Goal: Complete application form: Complete application form

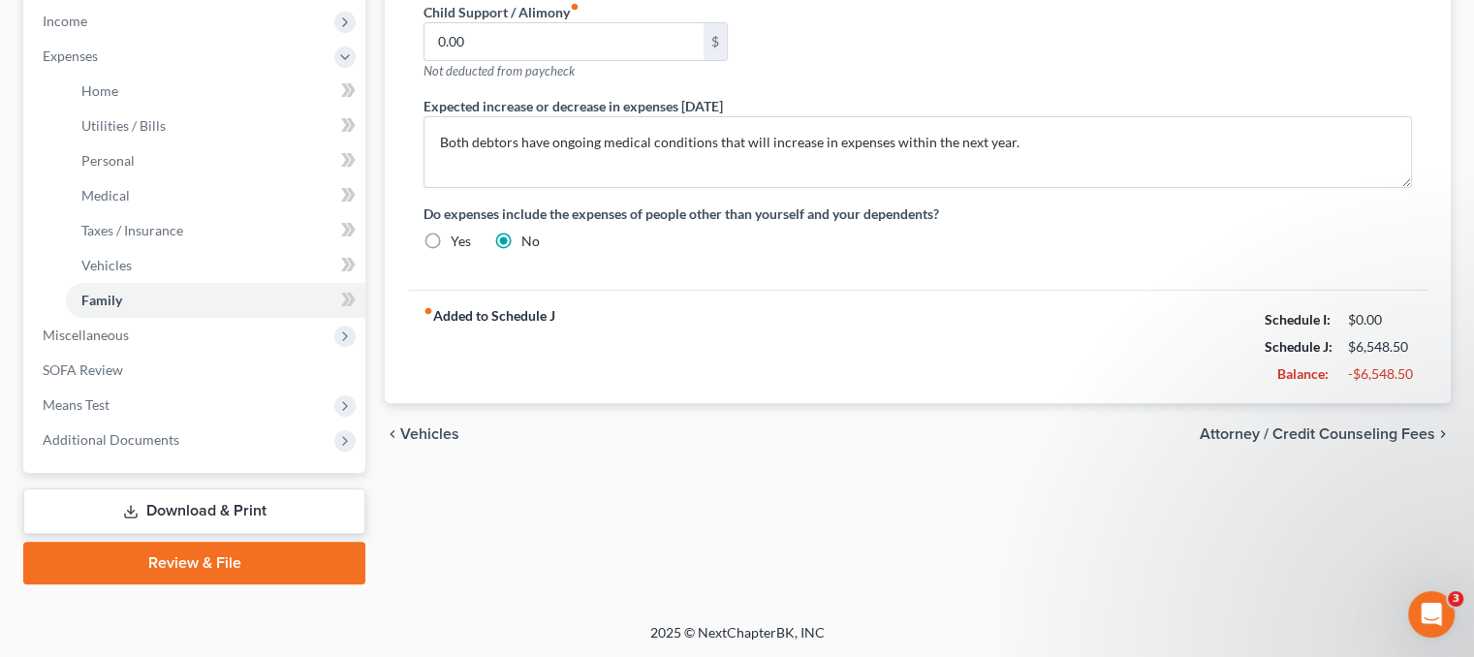
drag, startPoint x: 1033, startPoint y: 135, endPoint x: 458, endPoint y: 224, distance: 582.7
click at [372, 214] on div "Petition Navigation Case Dashboard Payments Invoices Payments Payments Credit R…" at bounding box center [737, 77] width 1447 height 1015
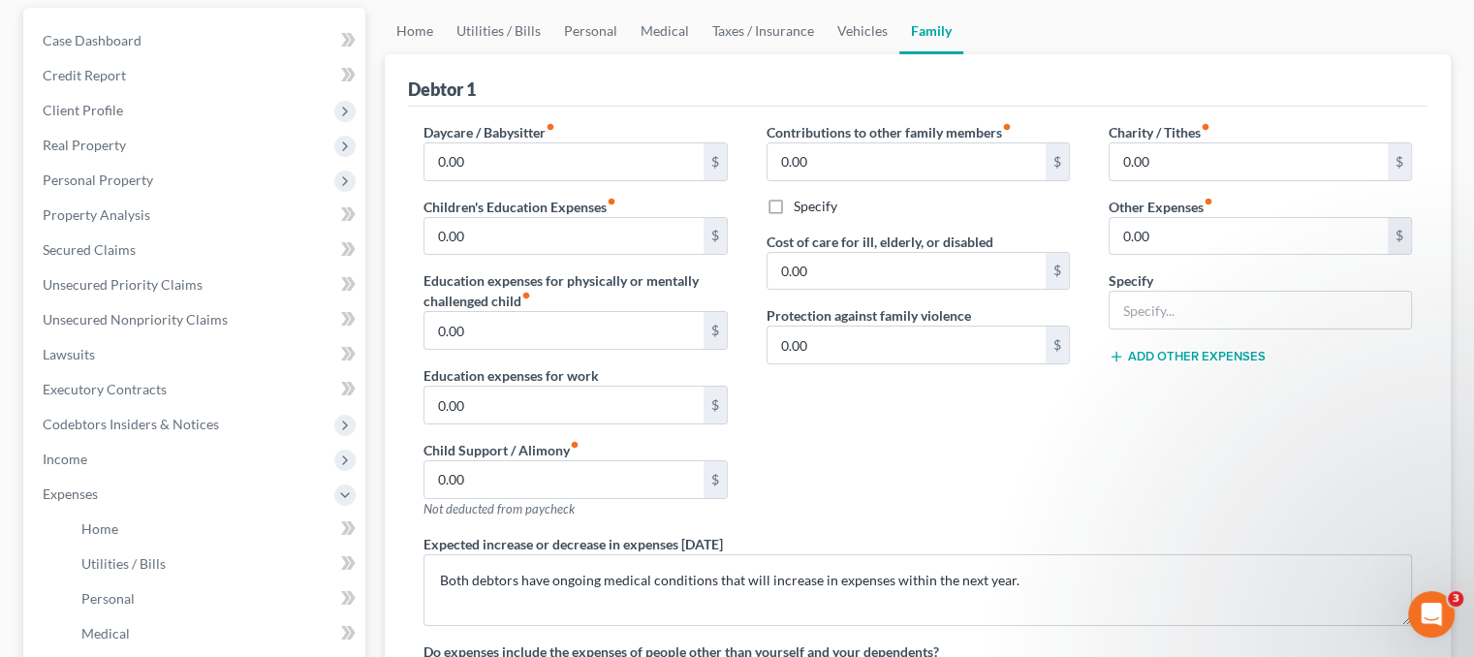
scroll to position [132, 0]
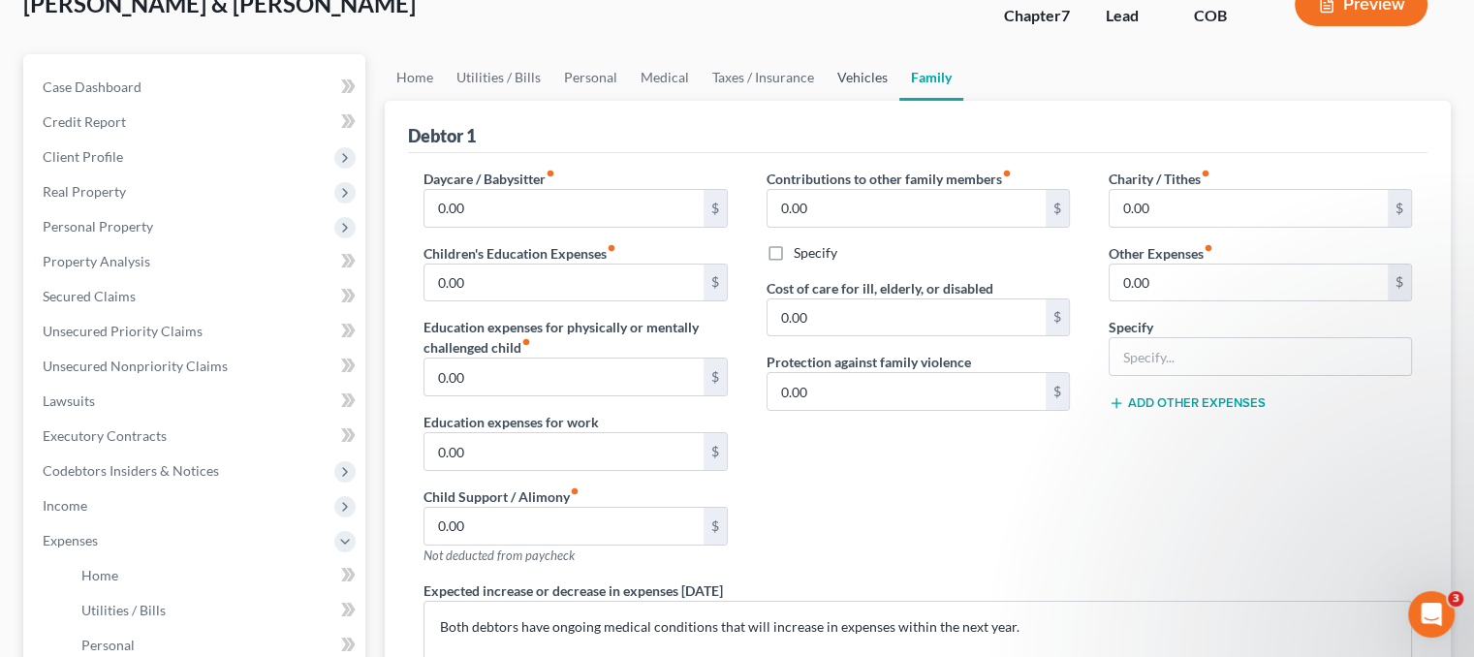
click at [854, 75] on link "Vehicles" at bounding box center [863, 77] width 74 height 47
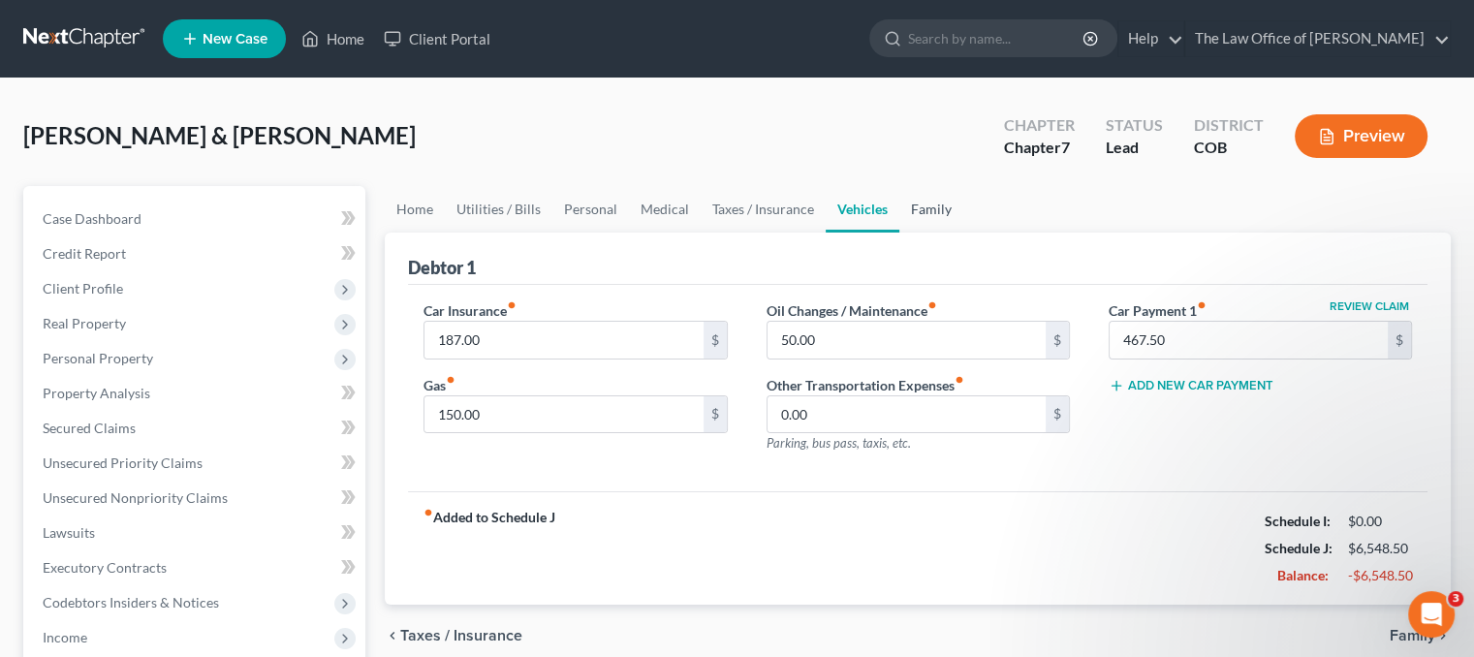
drag, startPoint x: 923, startPoint y: 196, endPoint x: 934, endPoint y: 210, distance: 18.6
click at [924, 196] on link "Family" at bounding box center [932, 209] width 64 height 47
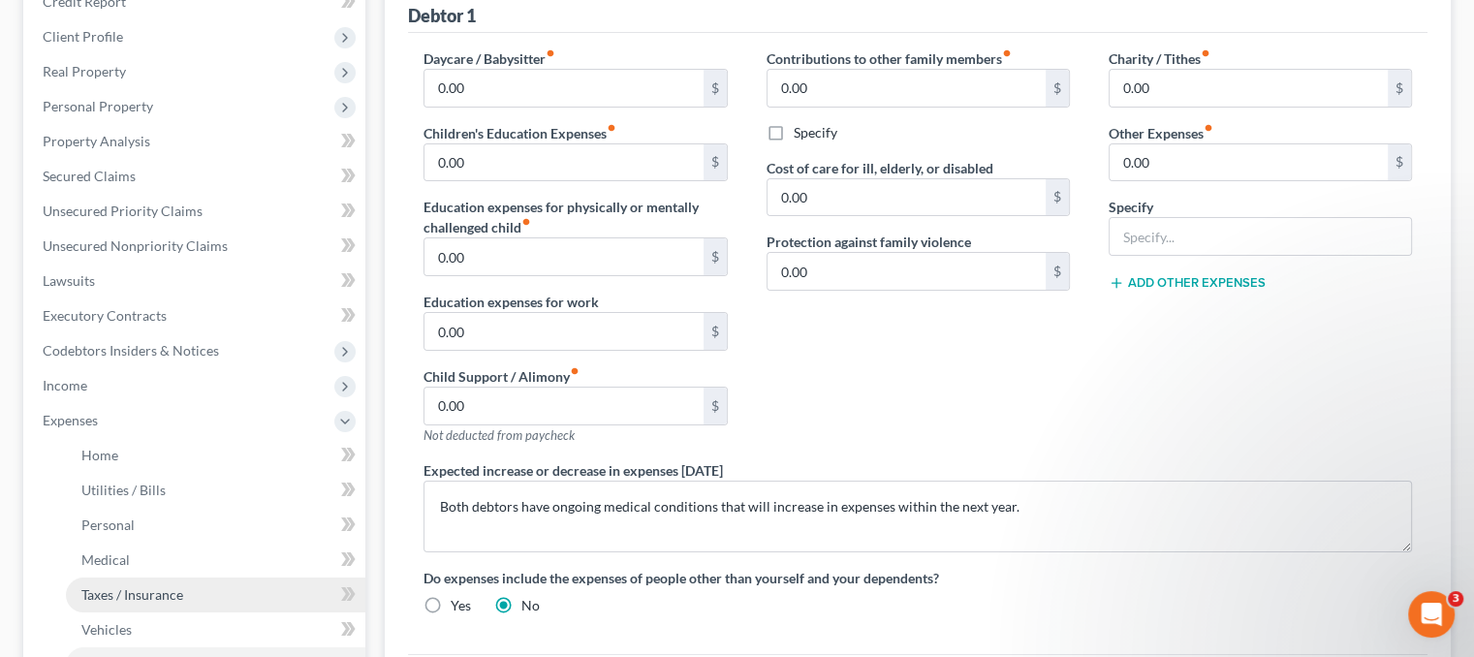
scroll to position [485, 0]
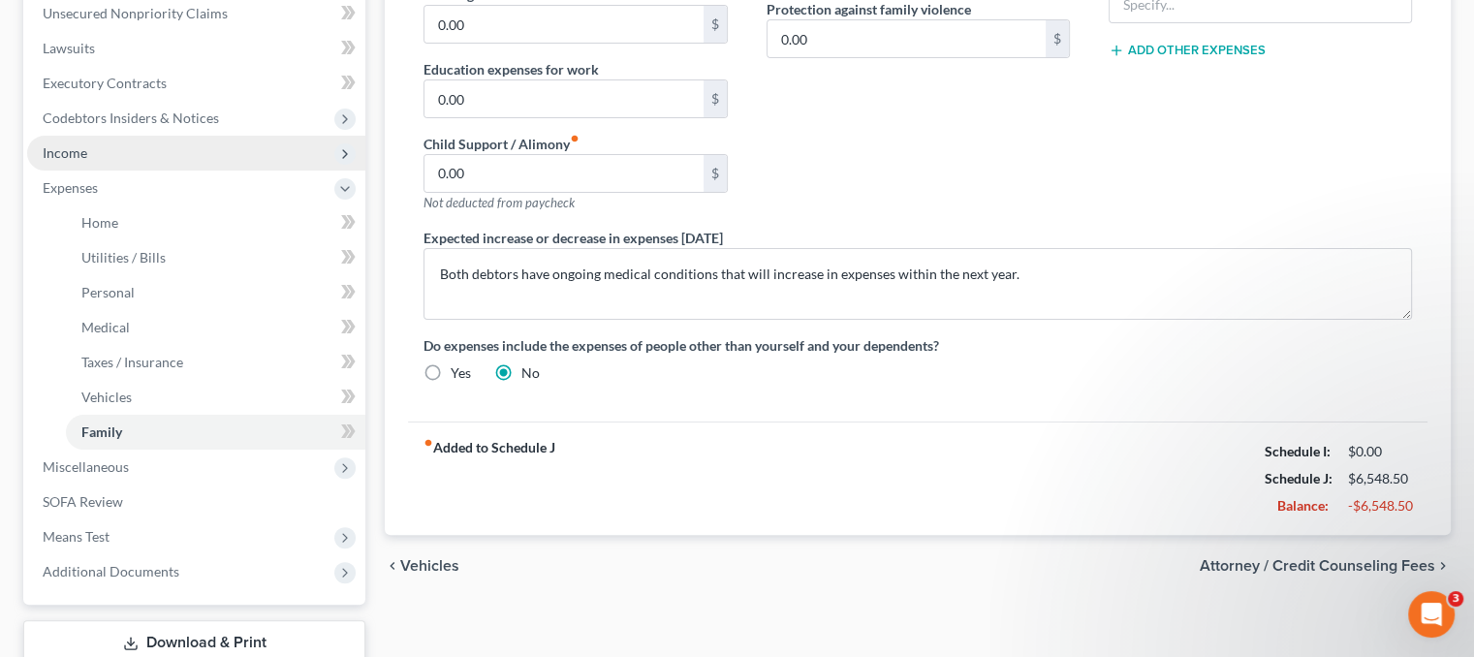
click at [96, 147] on span "Income" at bounding box center [196, 153] width 338 height 35
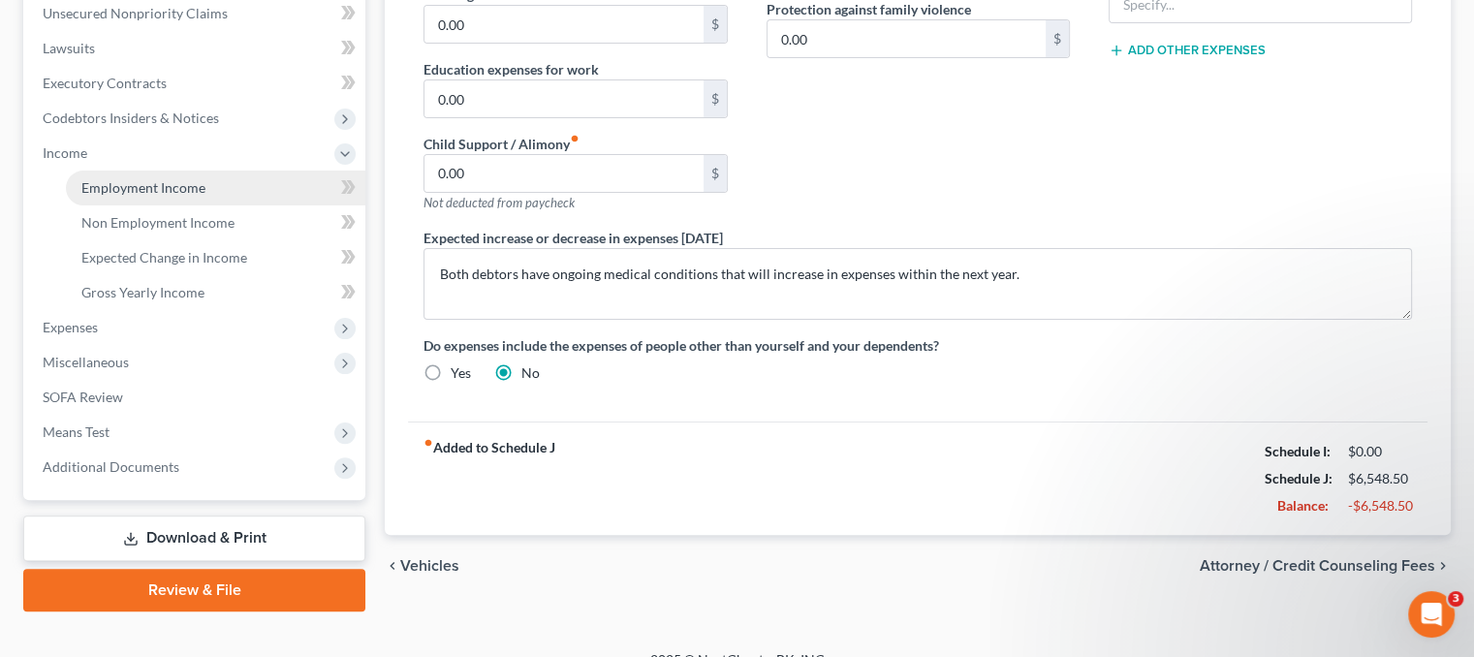
click at [140, 179] on span "Employment Income" at bounding box center [143, 187] width 124 height 16
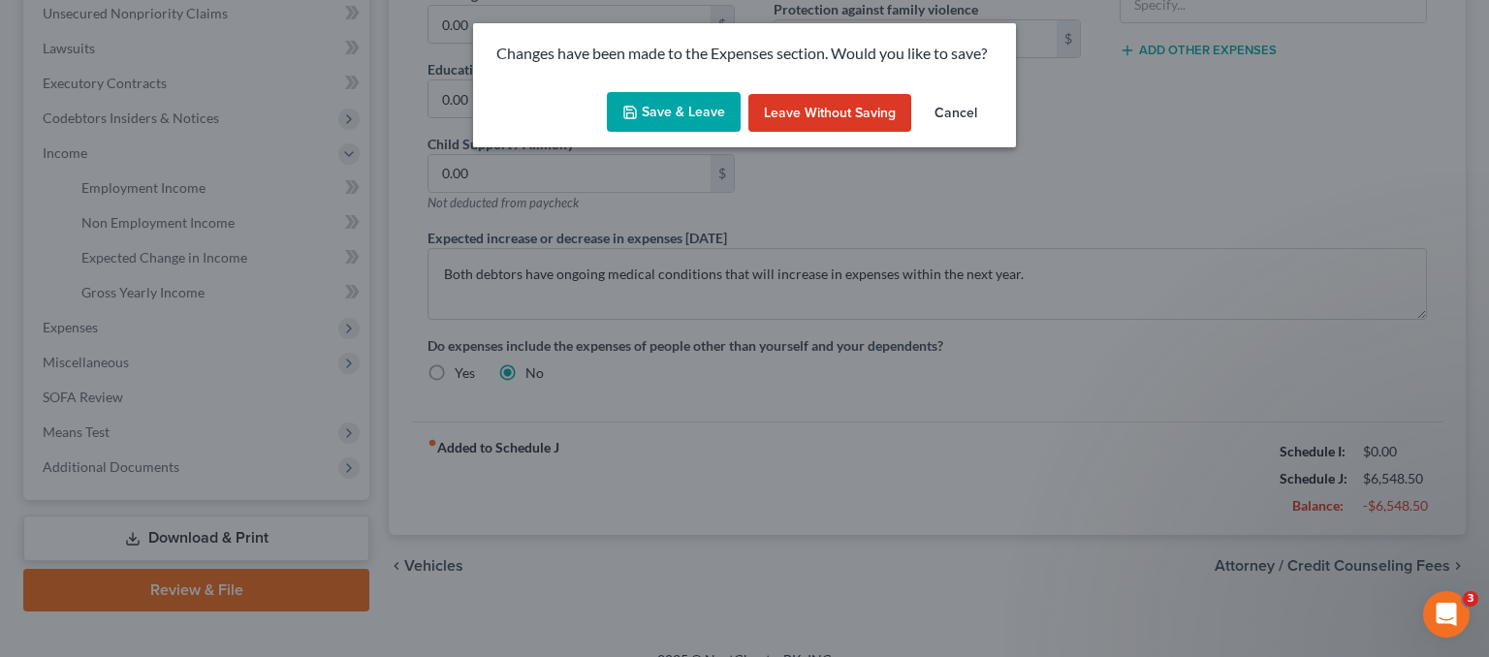
click at [711, 107] on button "Save & Leave" at bounding box center [674, 112] width 134 height 41
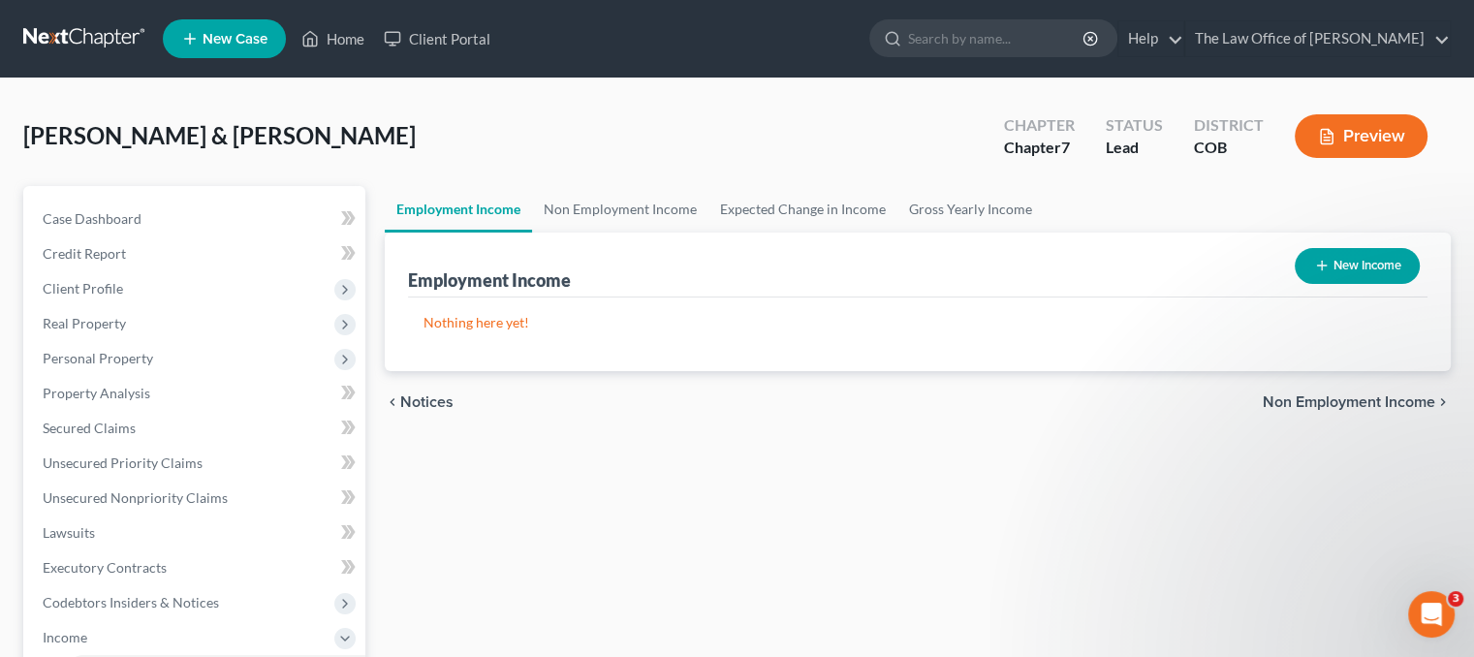
click at [1349, 269] on button "New Income" at bounding box center [1357, 266] width 125 height 36
select select "0"
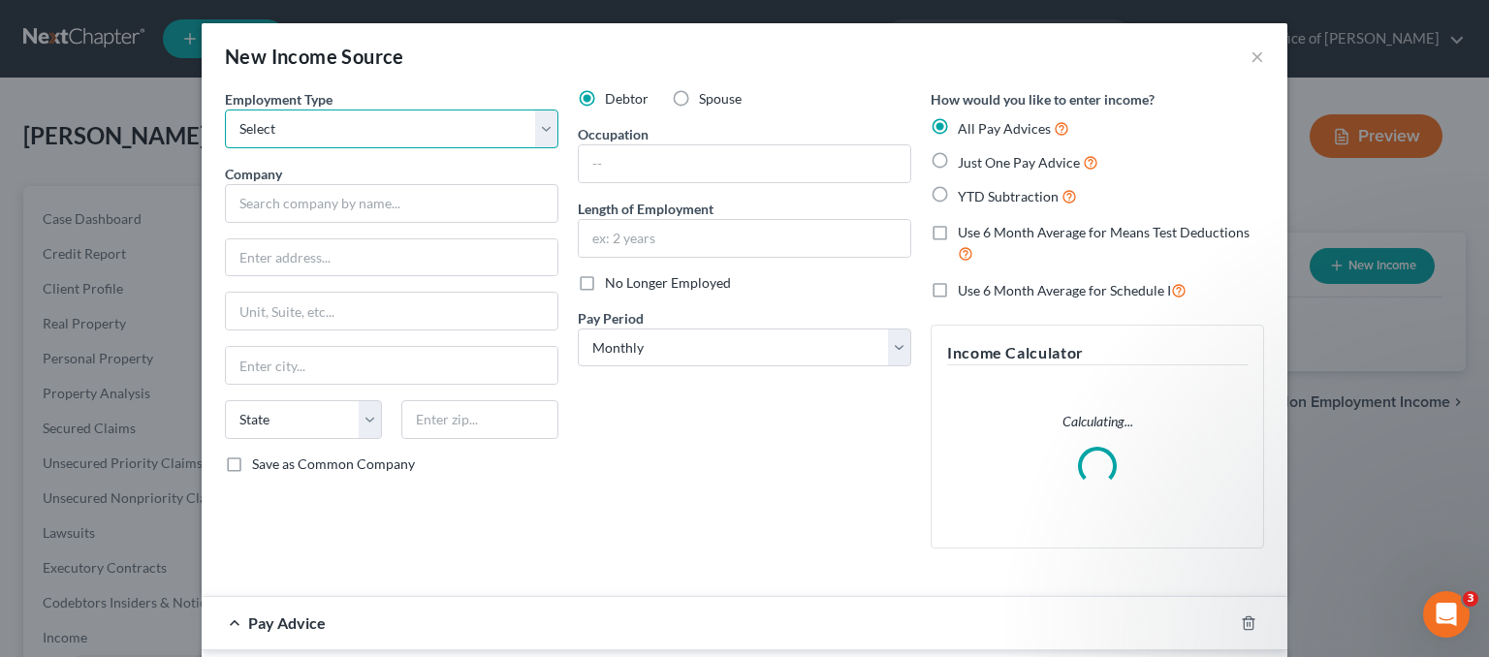
click at [405, 141] on select "Select Full or [DEMOGRAPHIC_DATA] Employment Self Employment" at bounding box center [391, 129] width 333 height 39
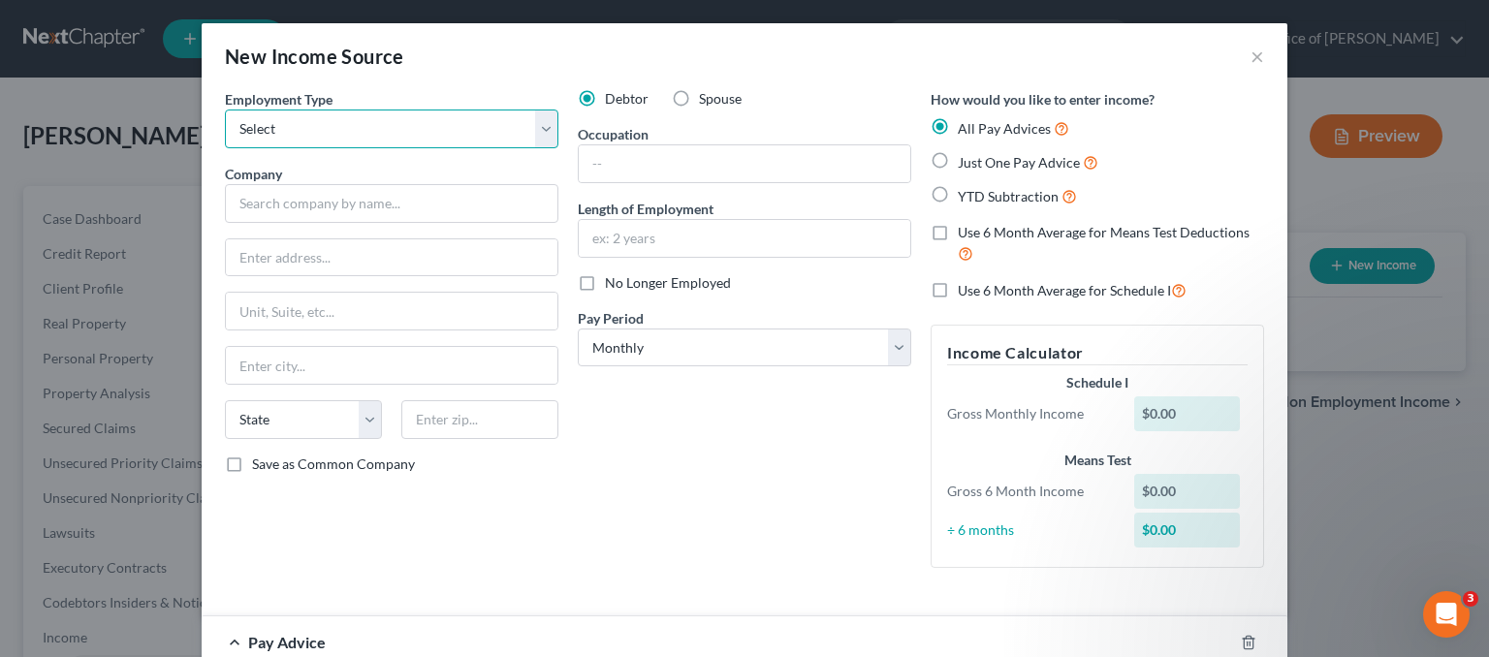
select select "0"
click at [225, 110] on select "Select Full or [DEMOGRAPHIC_DATA] Employment Self Employment" at bounding box center [391, 129] width 333 height 39
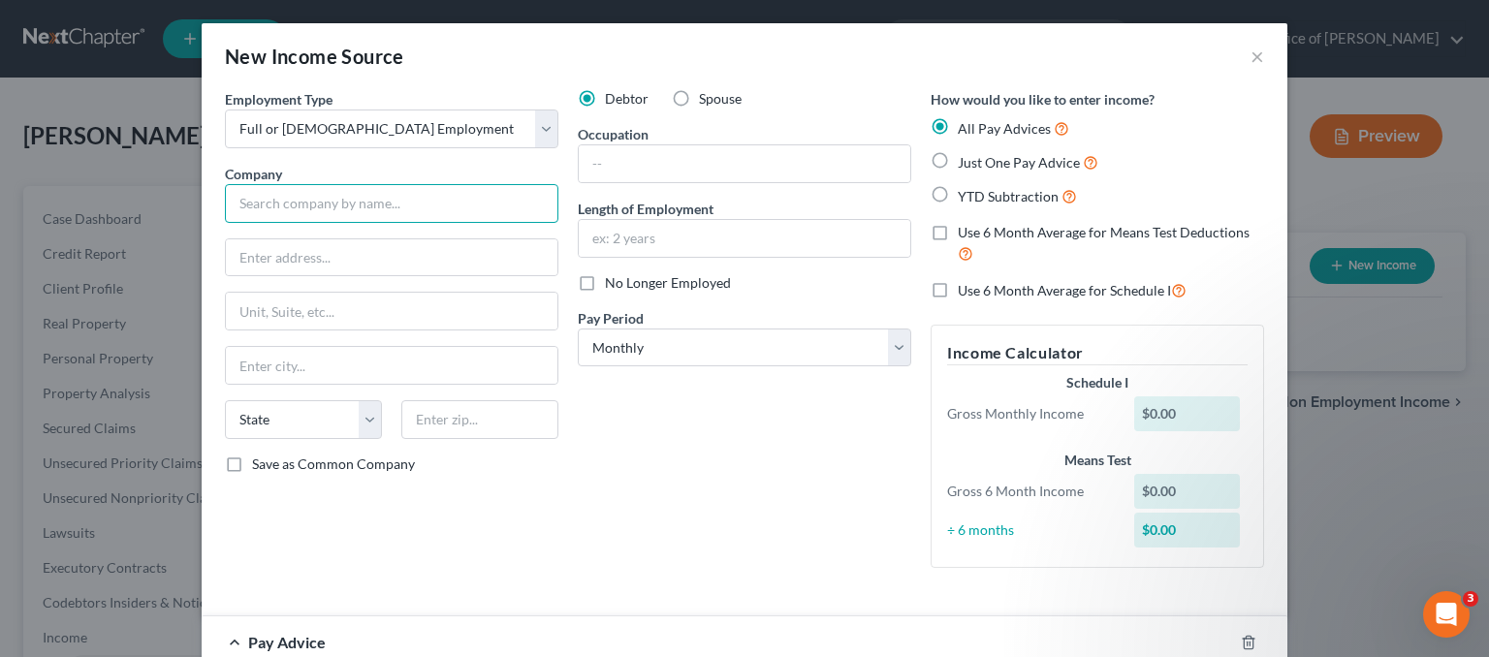
click at [364, 209] on input "text" at bounding box center [391, 203] width 333 height 39
type input "Bridgestone Retail Operations, Inc."
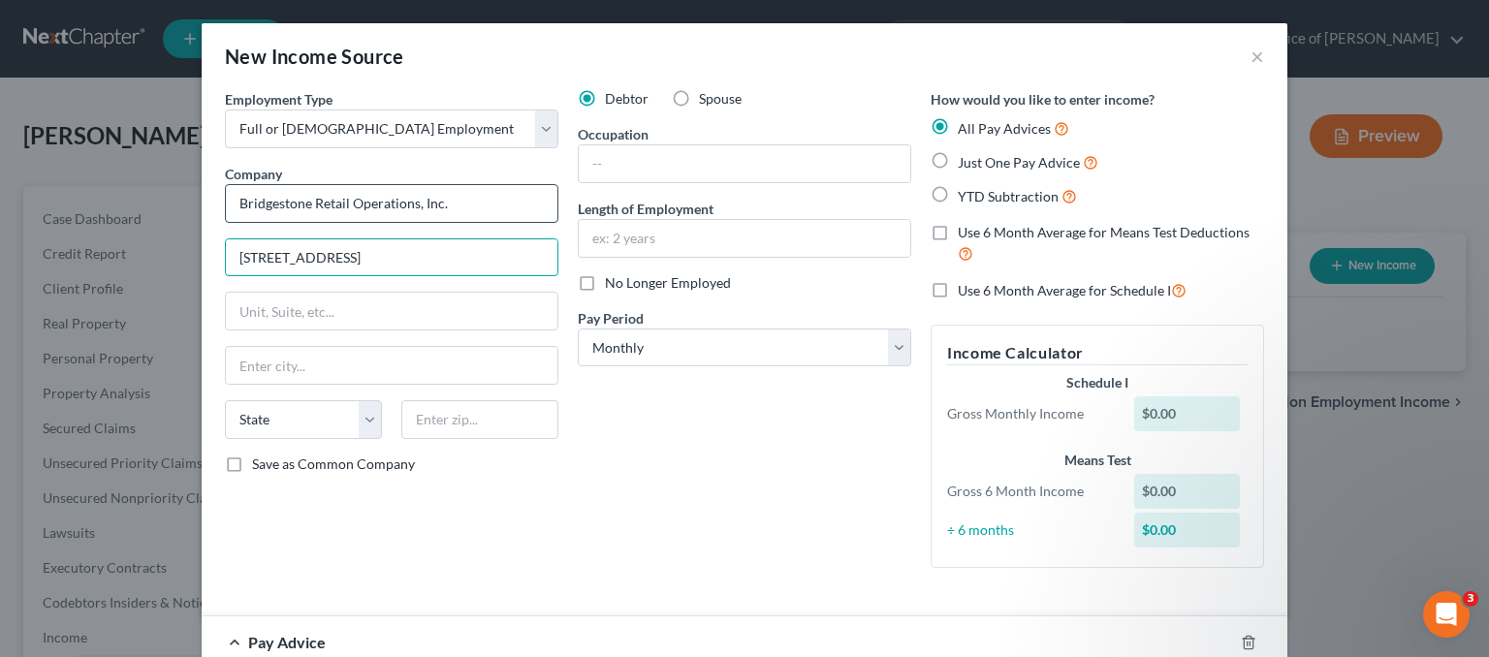
type input "[STREET_ADDRESS]"
type input "37201"
type input "[GEOGRAPHIC_DATA]"
select select "44"
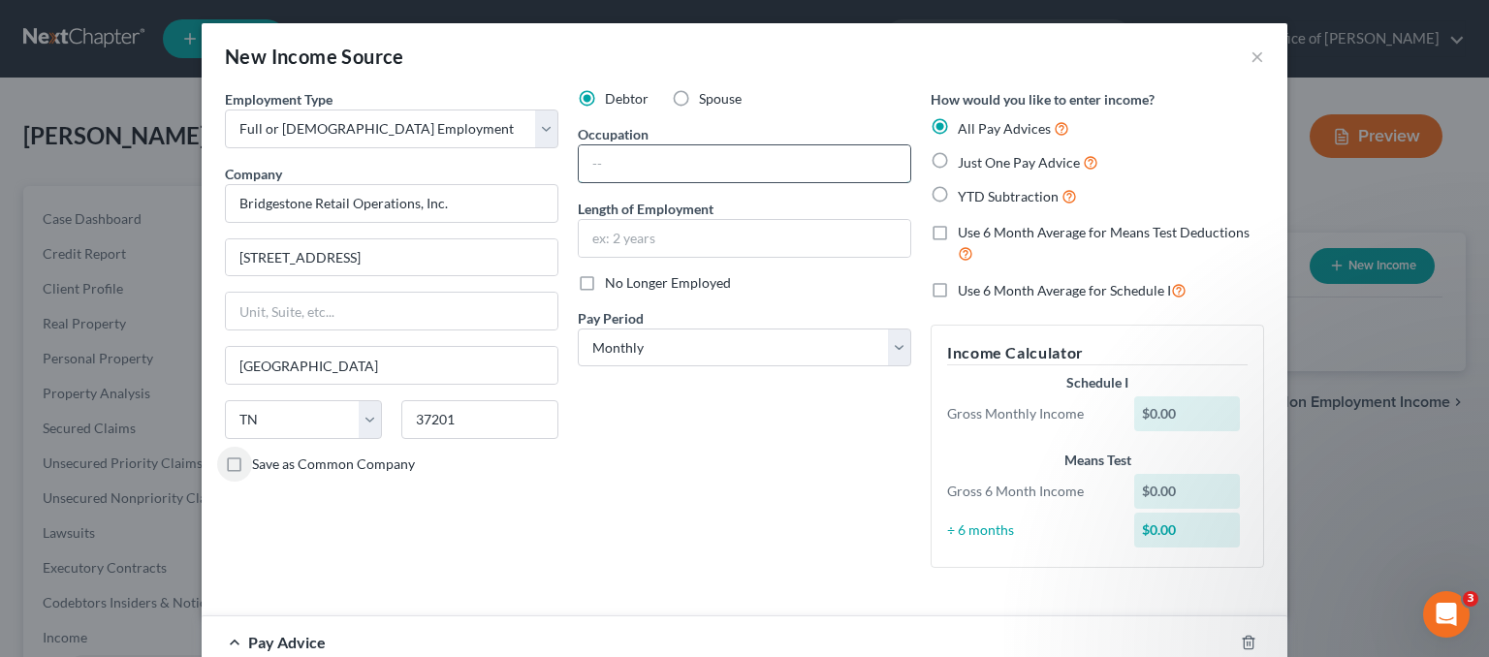
click at [636, 152] on input "text" at bounding box center [745, 163] width 332 height 37
type input "Manager"
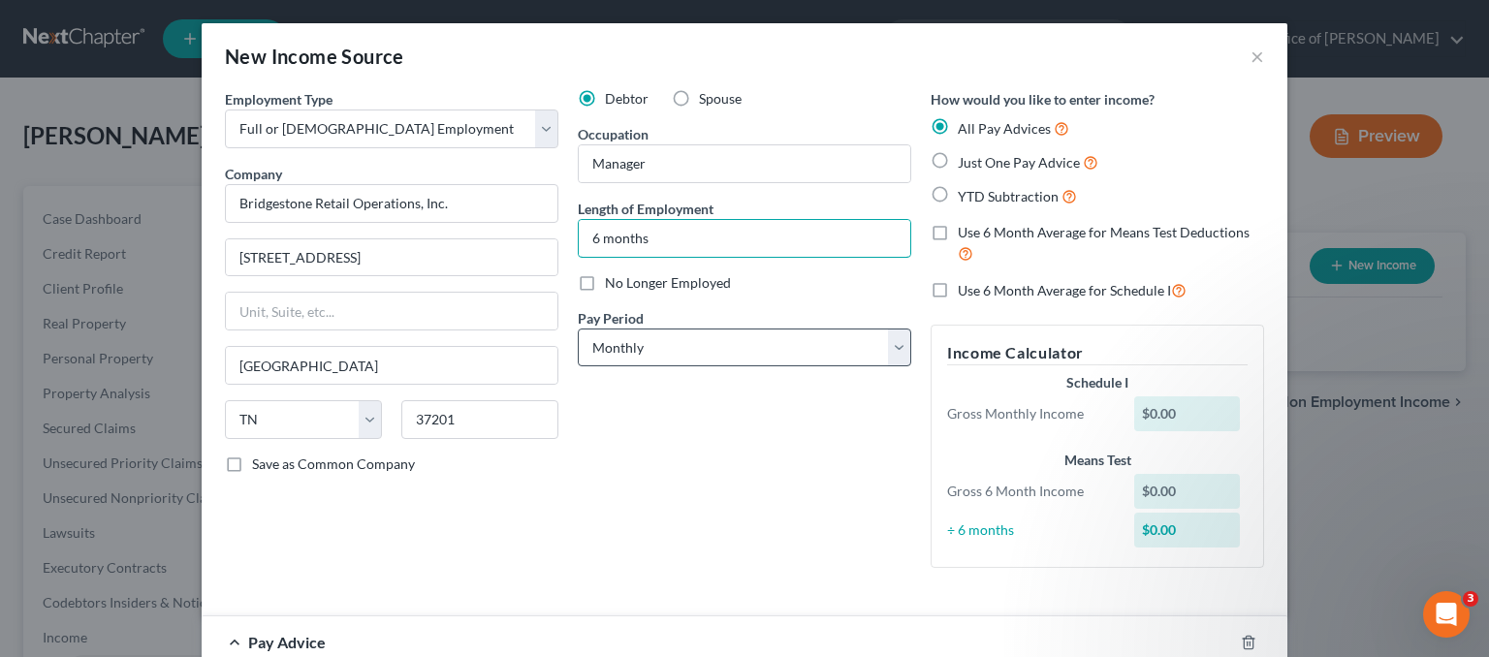
type input "6 months"
click at [606, 348] on select "Select Monthly Twice Monthly Every Other Week Weekly" at bounding box center [744, 348] width 333 height 39
select select "1"
click at [578, 329] on select "Select Monthly Twice Monthly Every Other Week Weekly" at bounding box center [744, 348] width 333 height 39
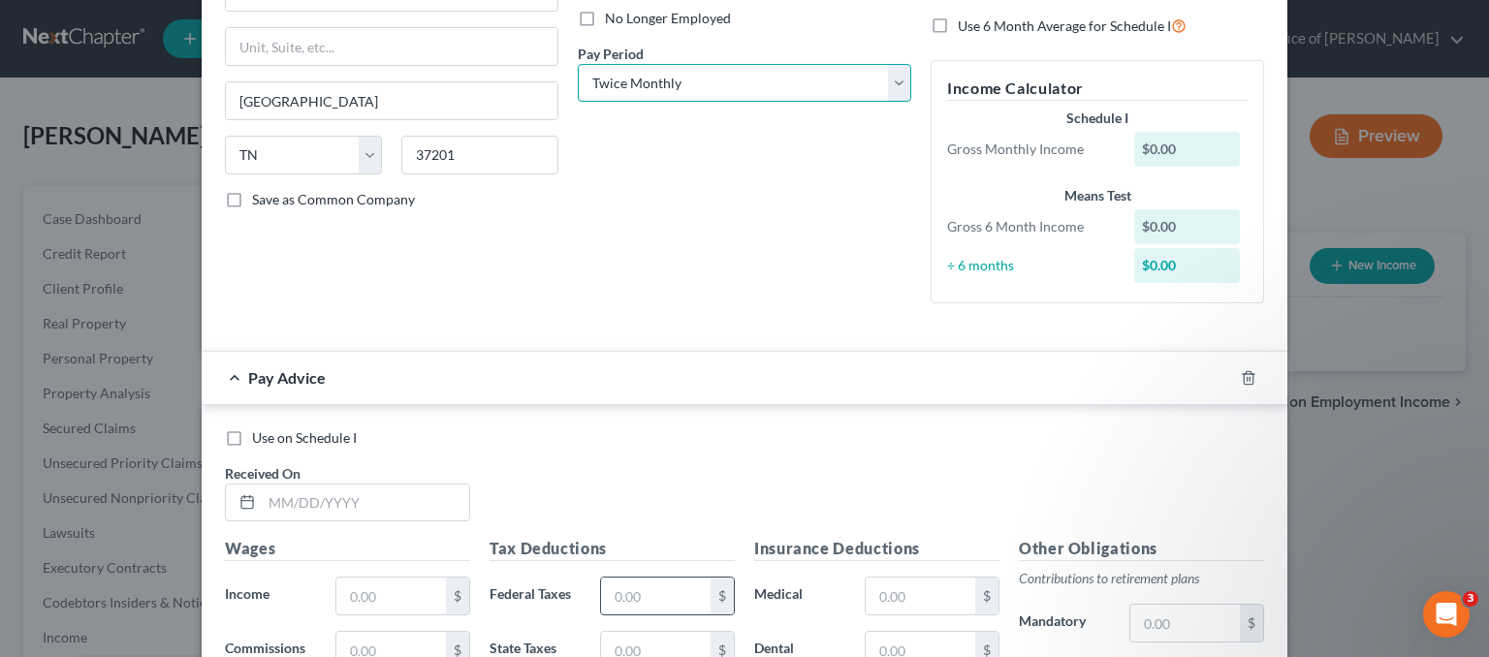
scroll to position [388, 0]
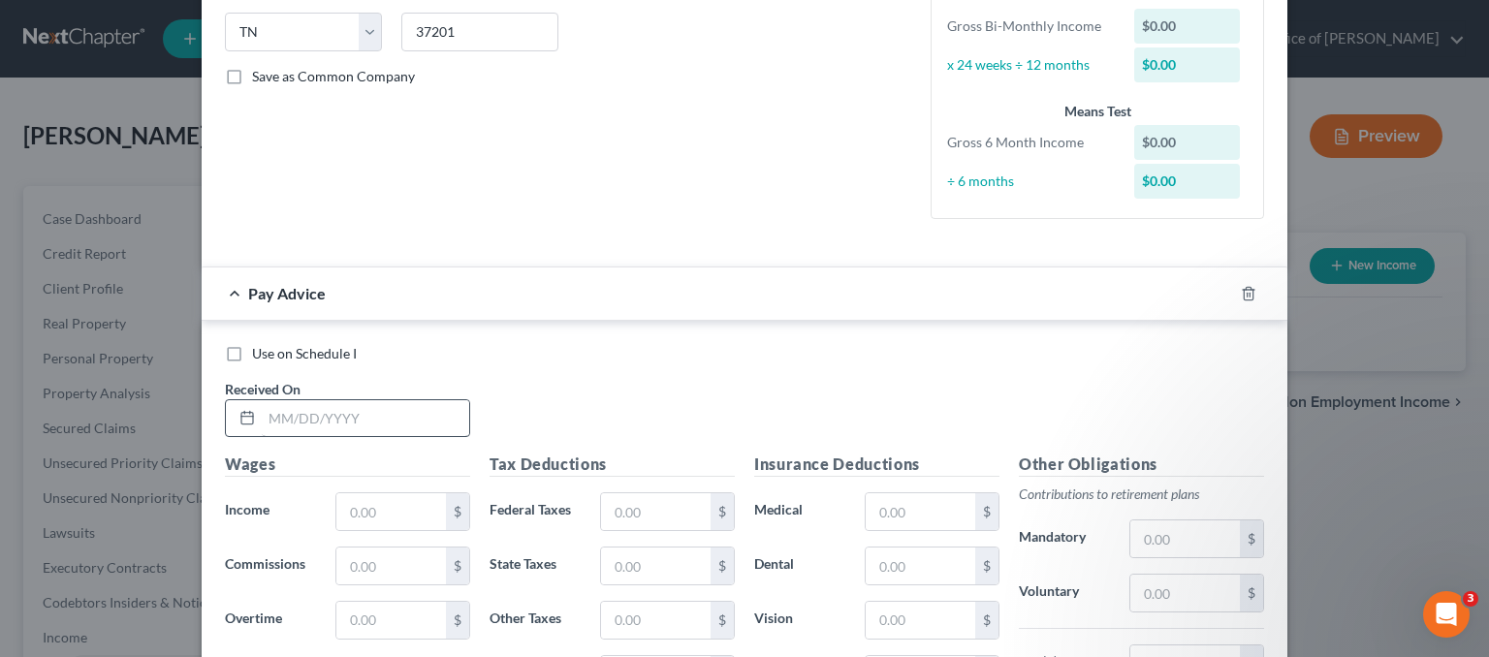
click at [275, 384] on span "Received On" at bounding box center [263, 389] width 76 height 16
click at [287, 408] on input "text" at bounding box center [365, 418] width 207 height 37
type input "[DATE]"
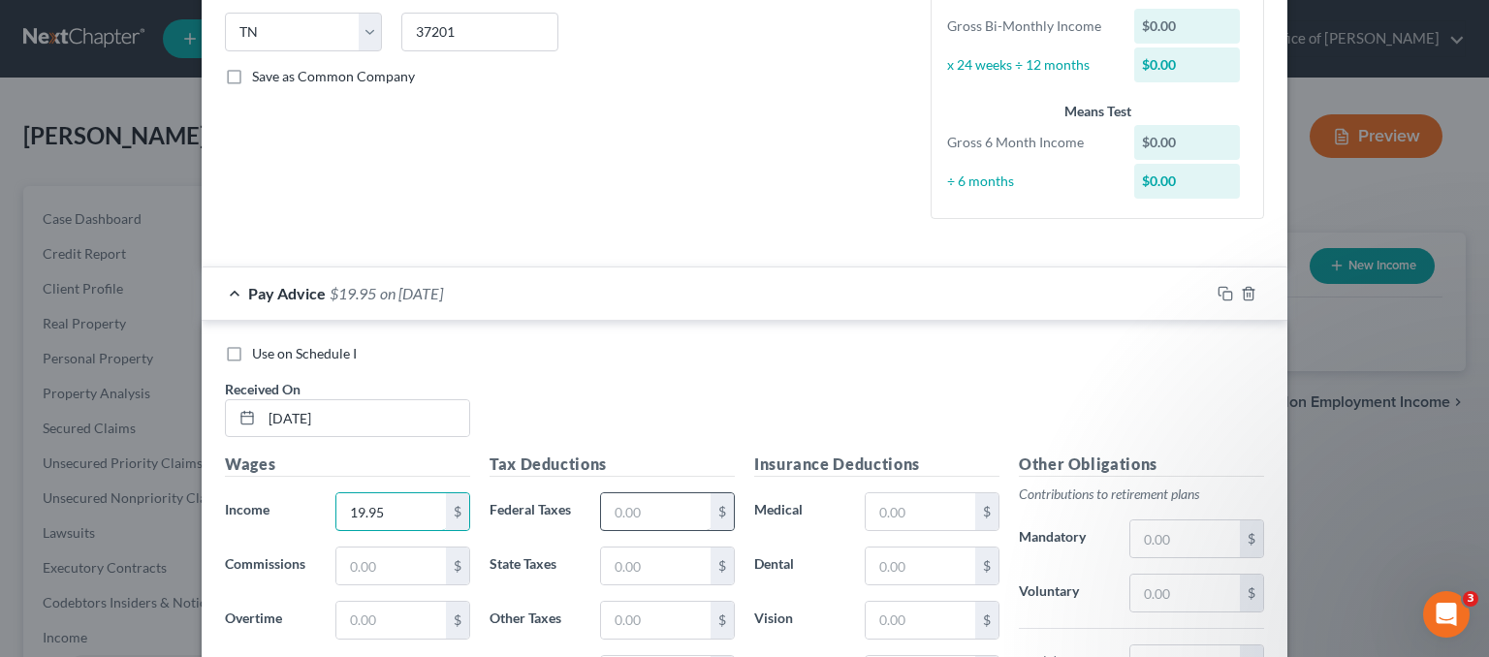
type input "19.95"
click at [674, 500] on input "text" at bounding box center [656, 511] width 110 height 37
click at [642, 567] on input "text" at bounding box center [656, 566] width 110 height 37
click at [651, 606] on input "text" at bounding box center [656, 620] width 110 height 37
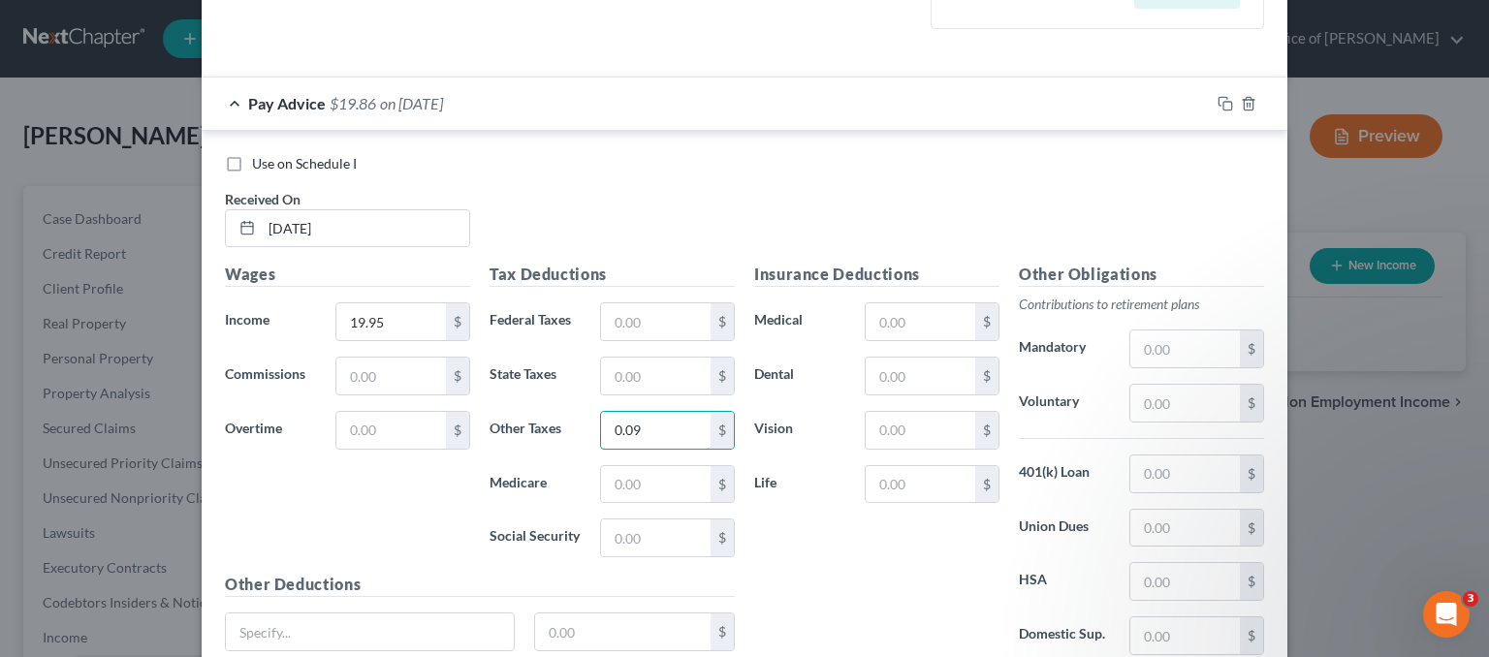
scroll to position [582, 0]
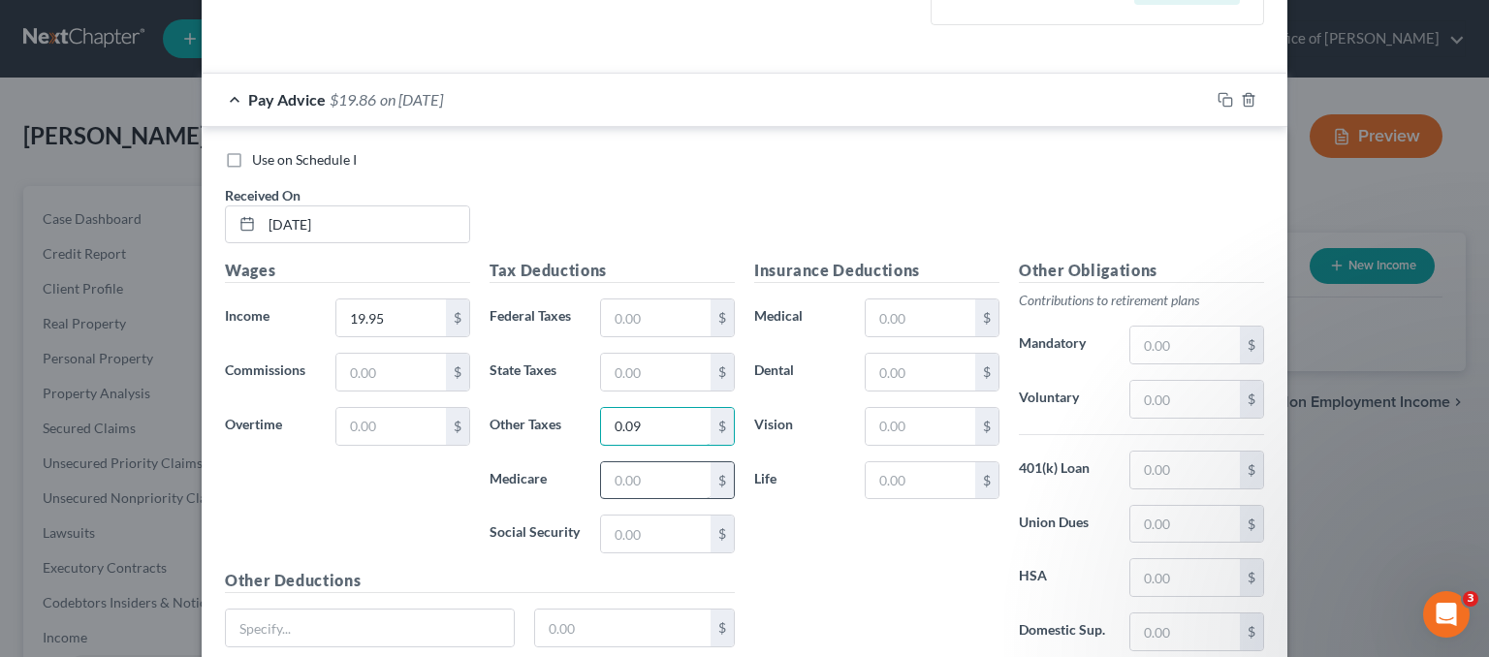
type input "0.09"
click at [610, 484] on input "text" at bounding box center [656, 480] width 110 height 37
type input "0.29"
click at [629, 536] on input "text" at bounding box center [656, 534] width 110 height 37
type input "1.23"
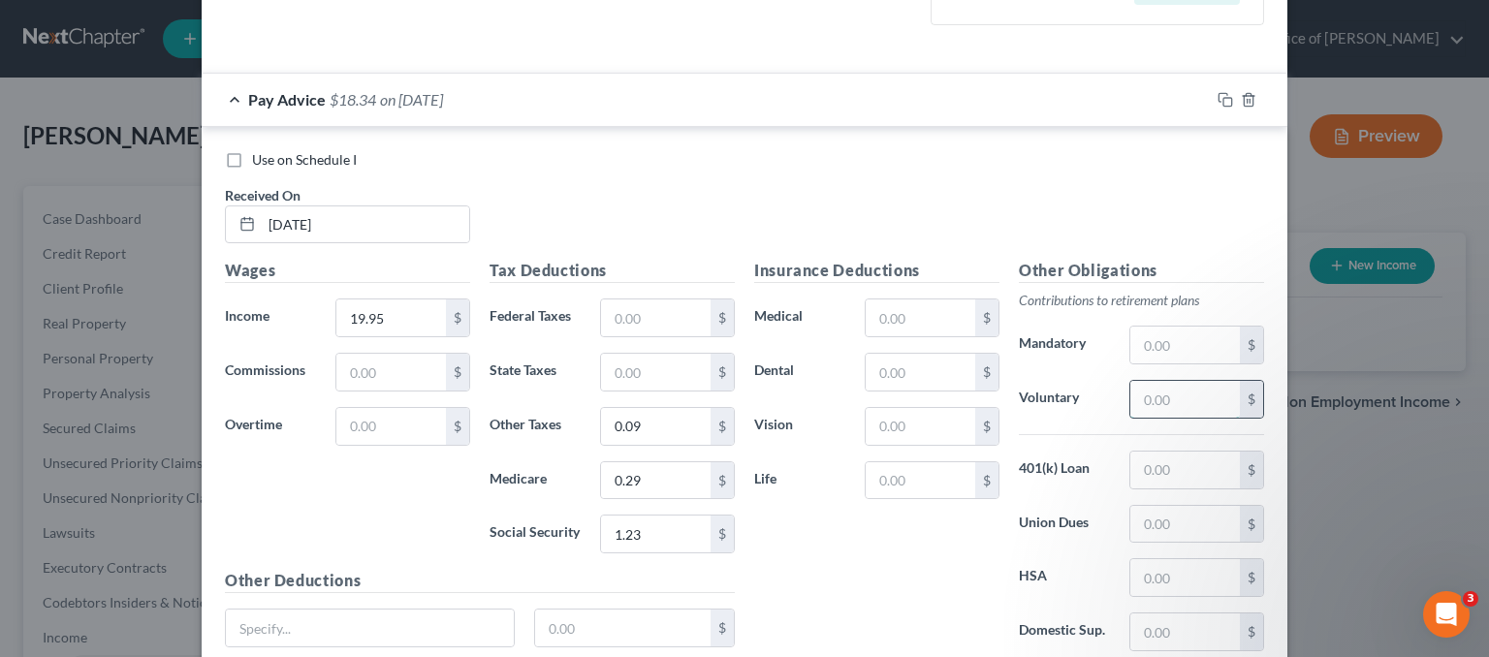
click at [1212, 397] on input "text" at bounding box center [1185, 399] width 110 height 37
type input "0.60"
type input "19.90"
click at [646, 381] on input "text" at bounding box center [656, 372] width 110 height 37
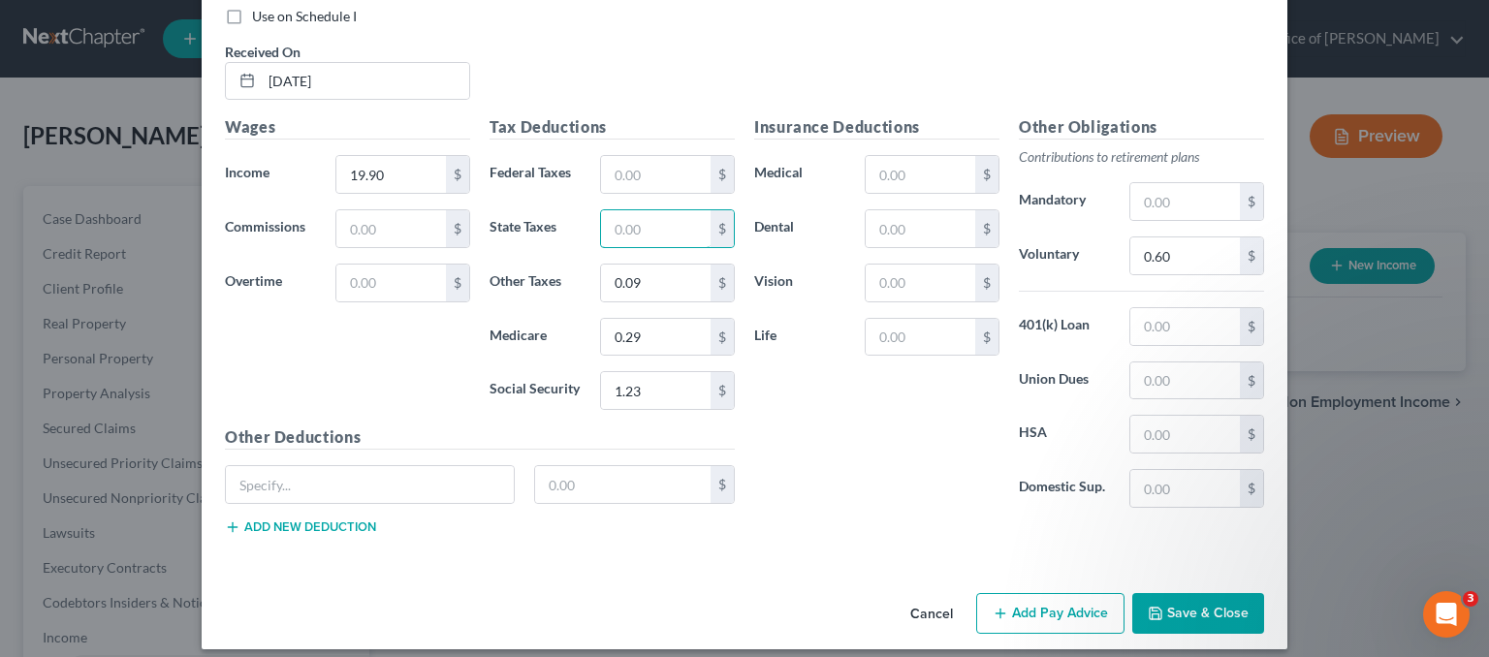
scroll to position [737, 0]
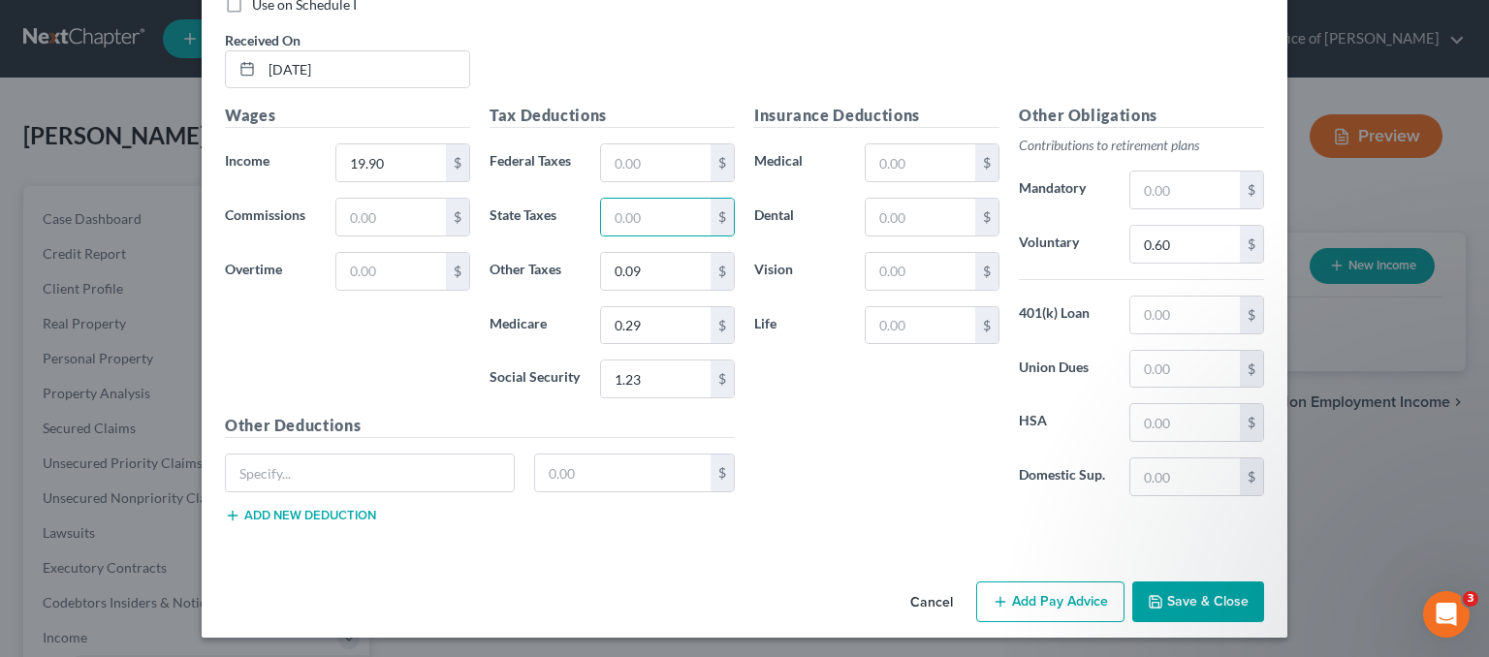
drag, startPoint x: 1011, startPoint y: 606, endPoint x: 522, endPoint y: 498, distance: 500.3
click at [1011, 606] on button "Add Pay Advice" at bounding box center [1050, 602] width 148 height 41
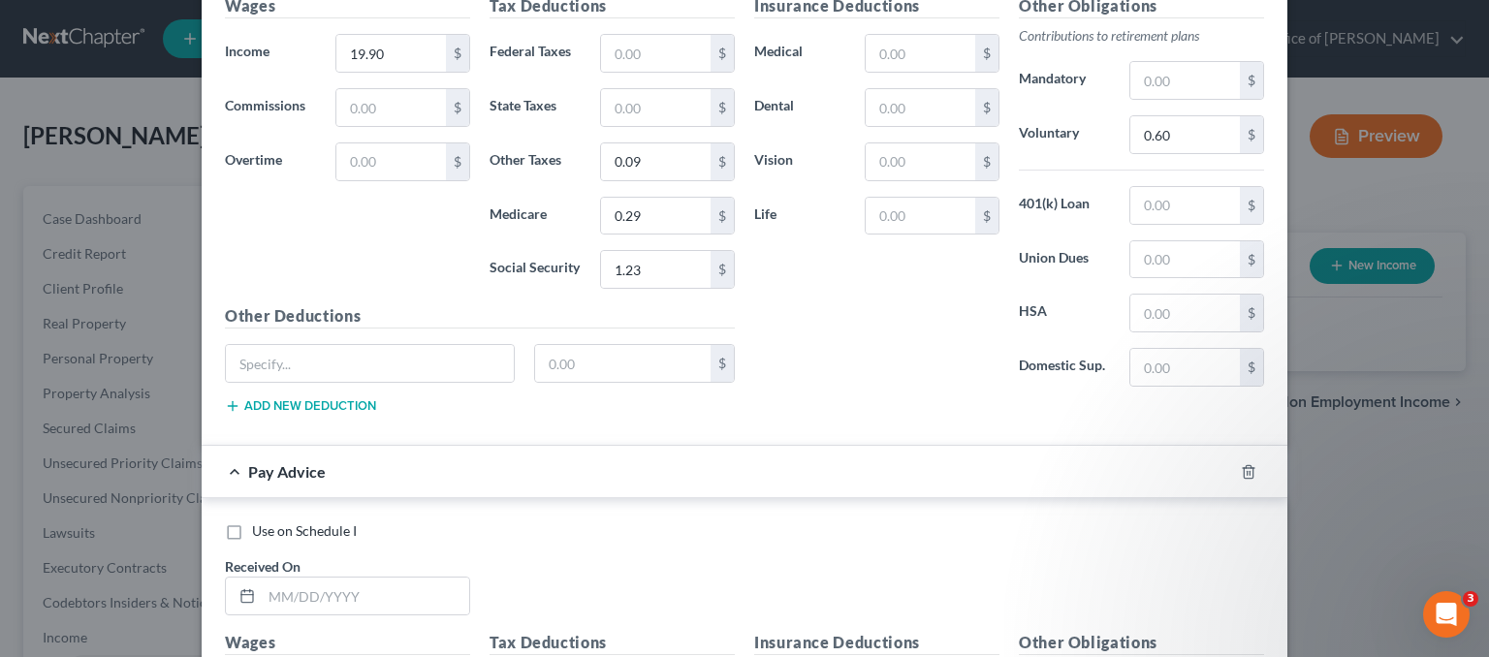
scroll to position [1028, 0]
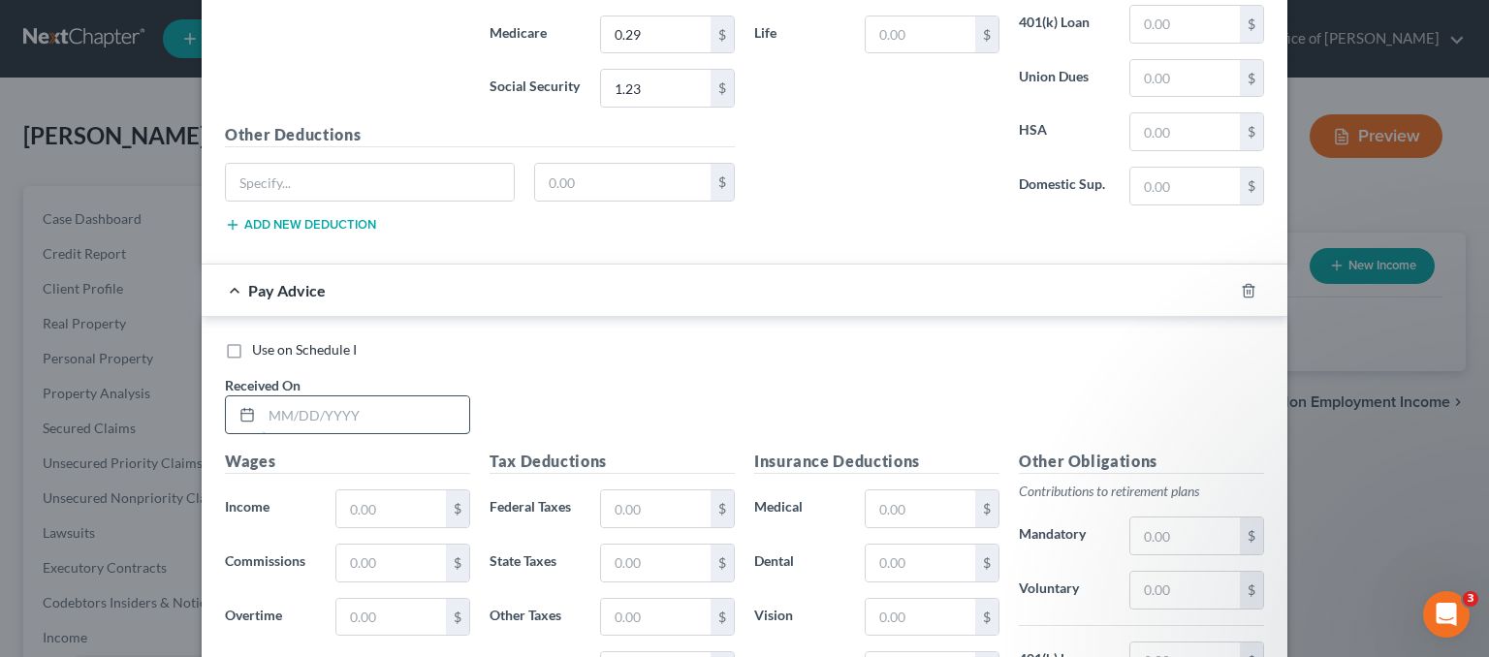
click at [270, 416] on input "text" at bounding box center [365, 414] width 207 height 37
type input "[DATE]"
click at [397, 506] on input "text" at bounding box center [391, 509] width 110 height 37
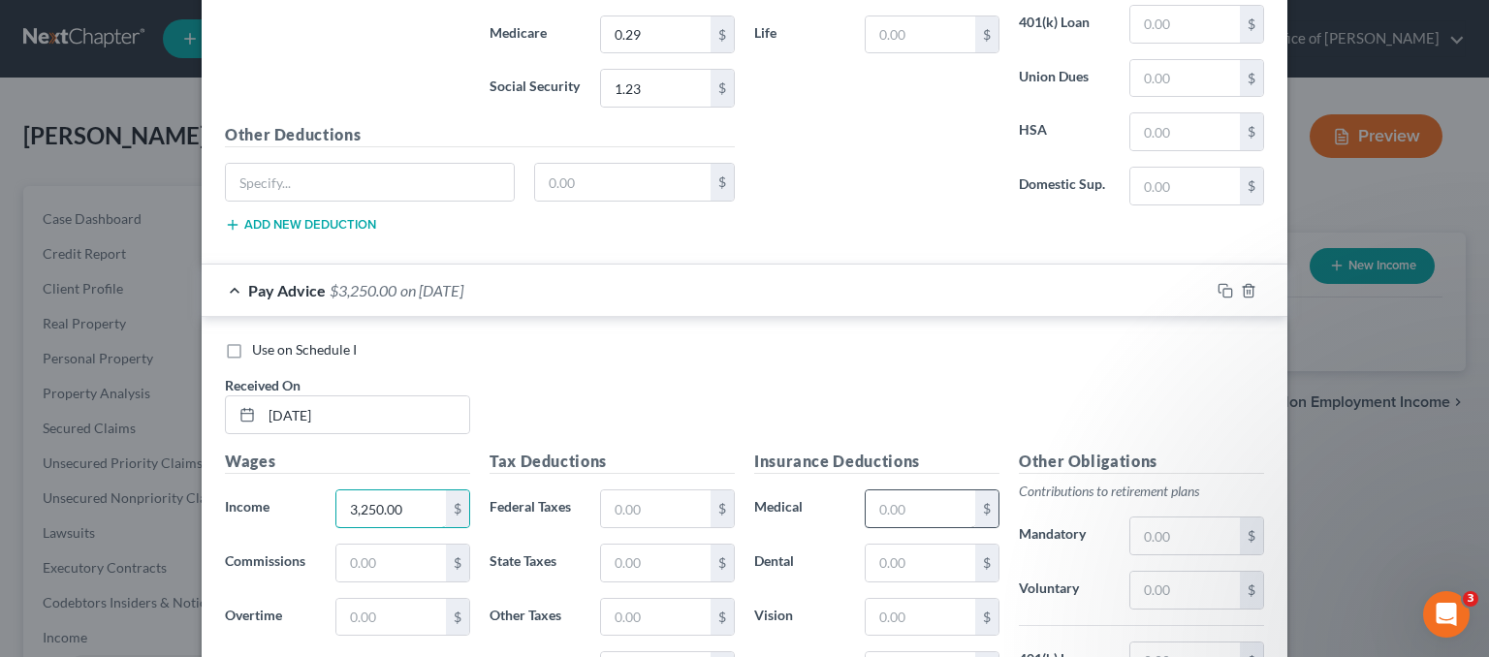
type input "3,250.00"
click at [934, 510] on input "text" at bounding box center [921, 509] width 110 height 37
type input "301.49"
type input "6.79"
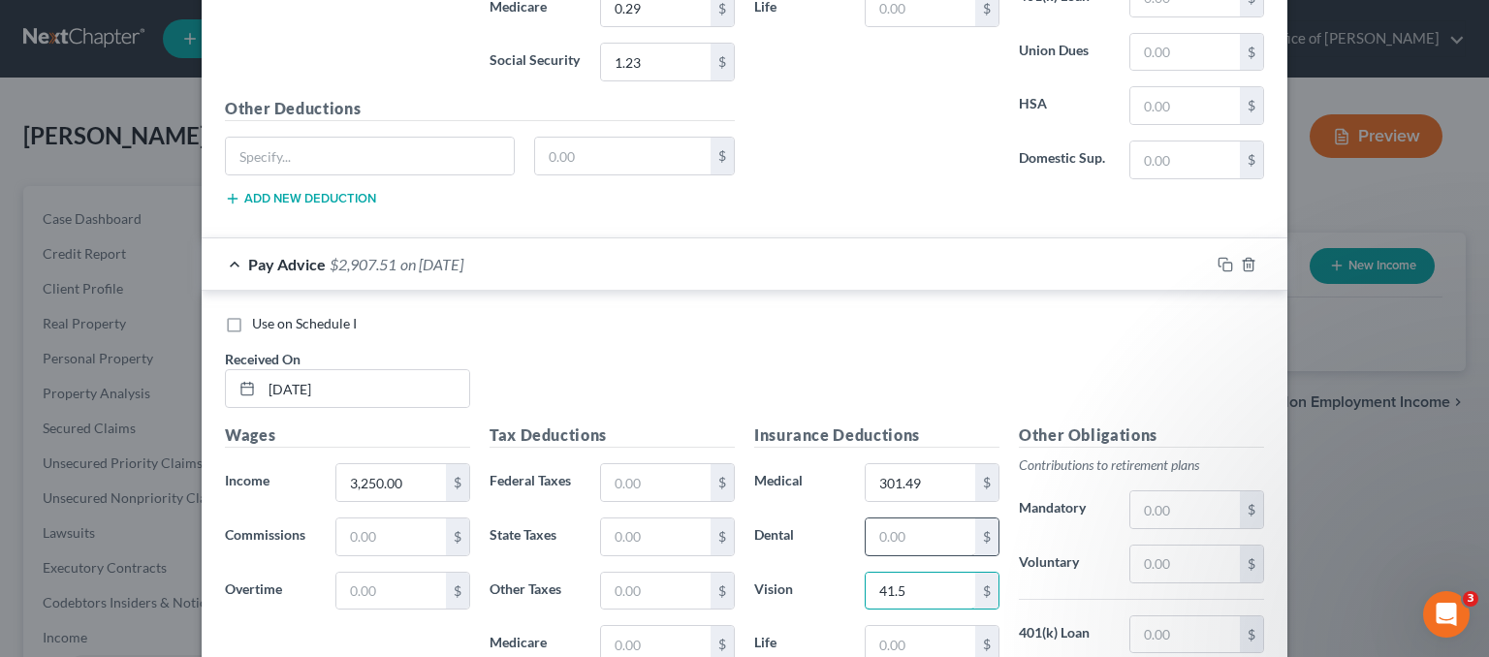
type input "41.55"
paste input "6.79"
type input "6.79"
click at [643, 478] on input "text" at bounding box center [656, 482] width 110 height 37
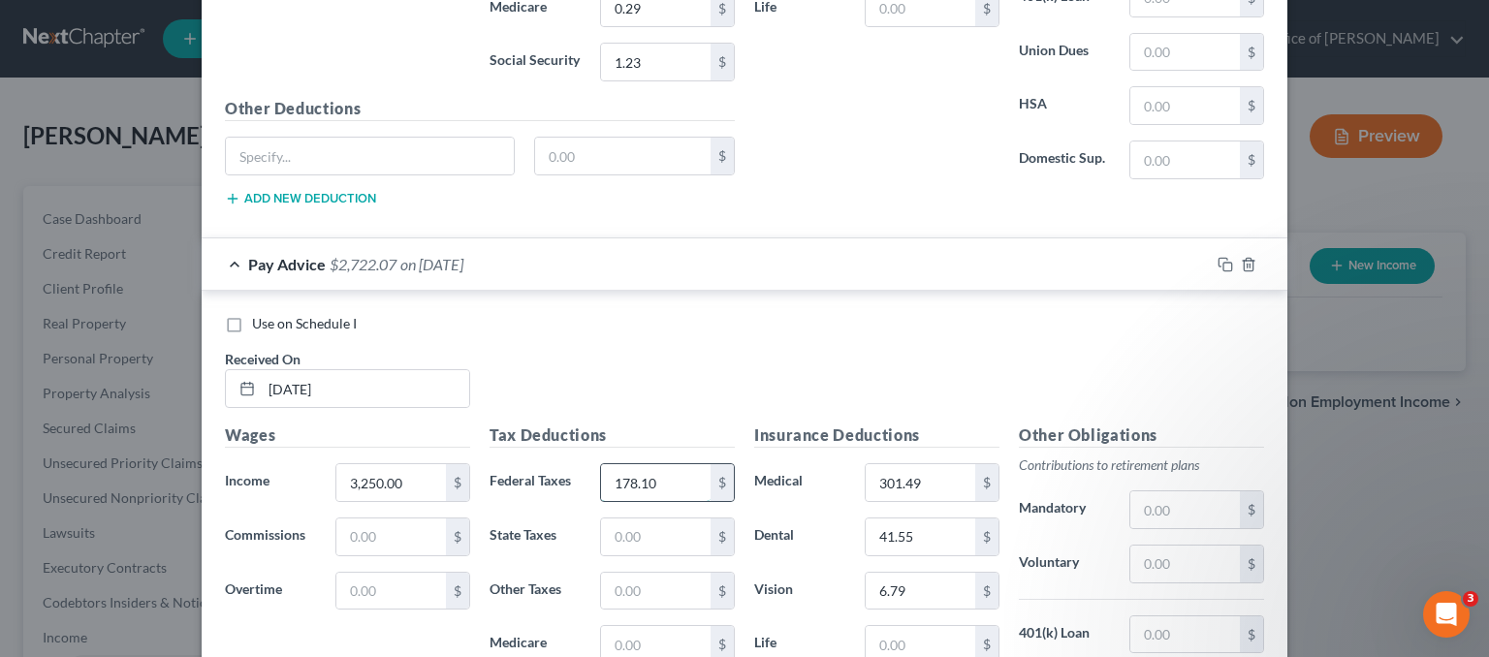
type input "178.10"
type input "179."
type input "109.00"
type input "13.05"
type input "42.06"
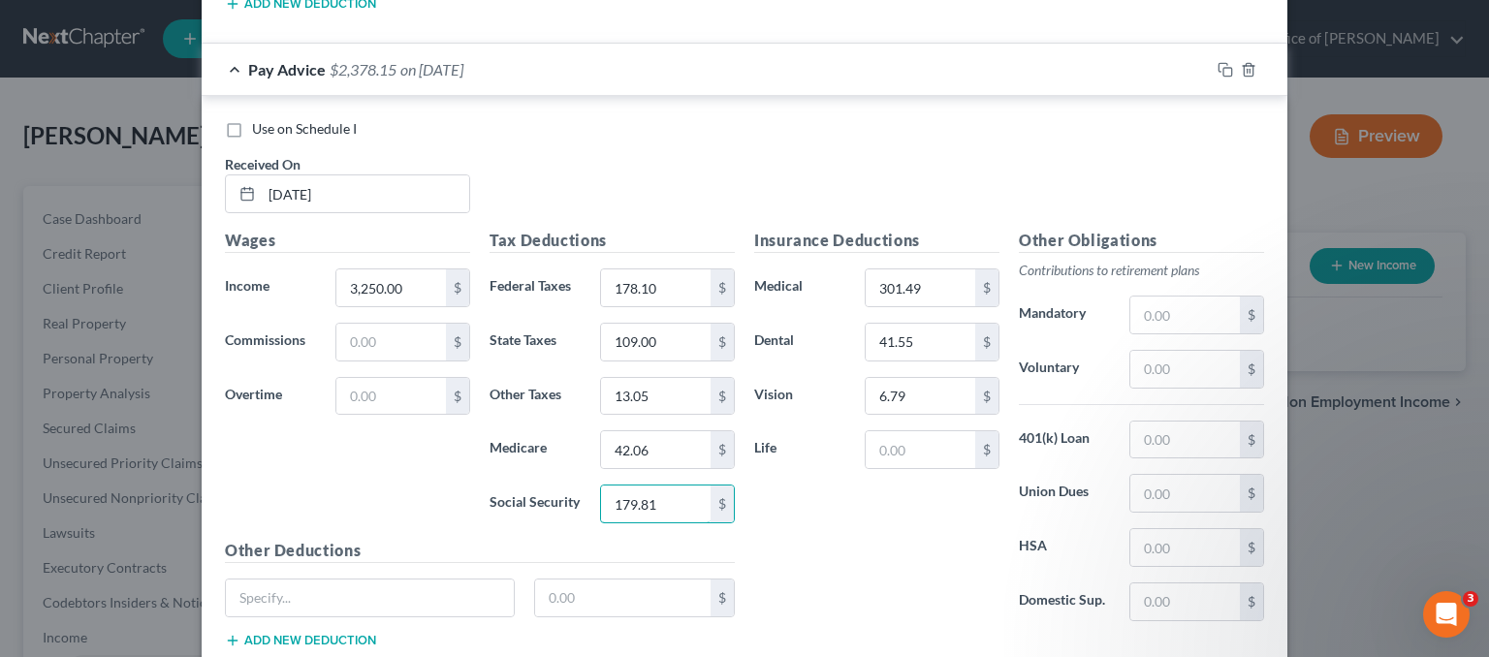
scroll to position [1370, 0]
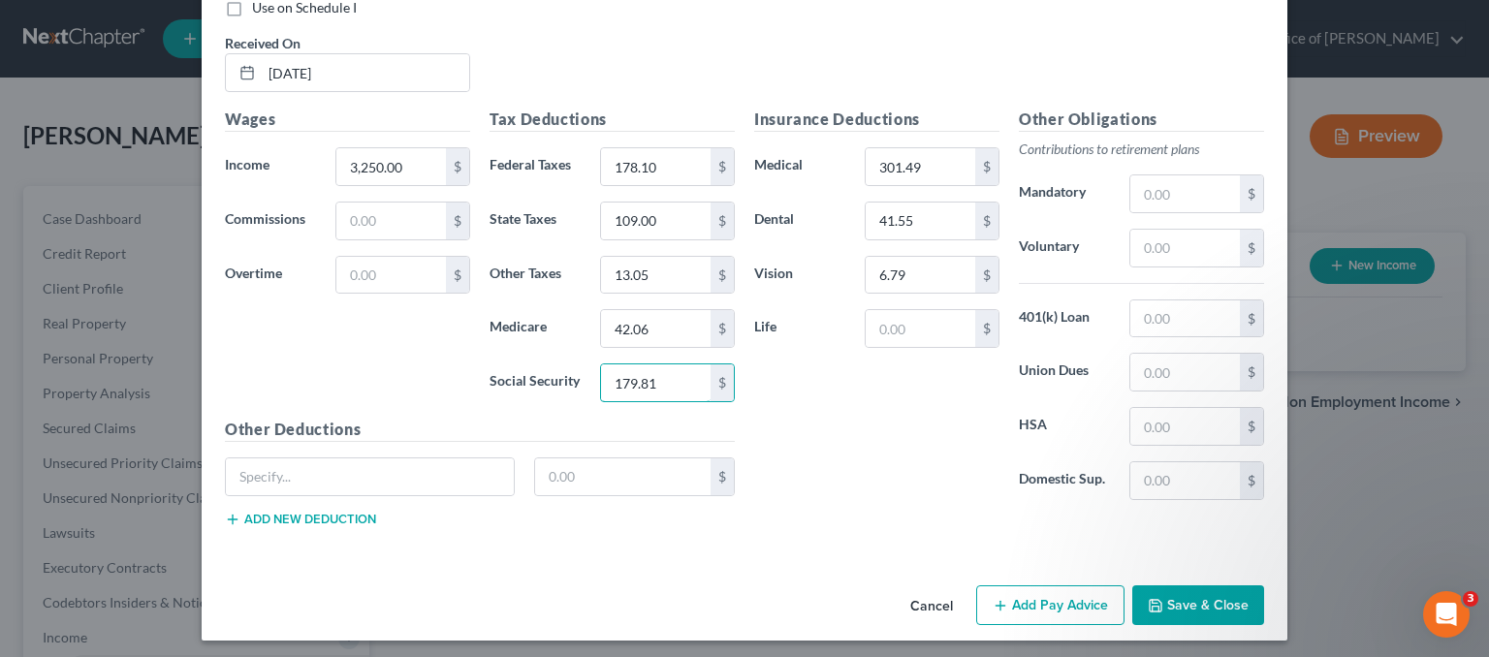
type input "179.81"
click at [1061, 596] on button "Add Pay Advice" at bounding box center [1050, 606] width 148 height 41
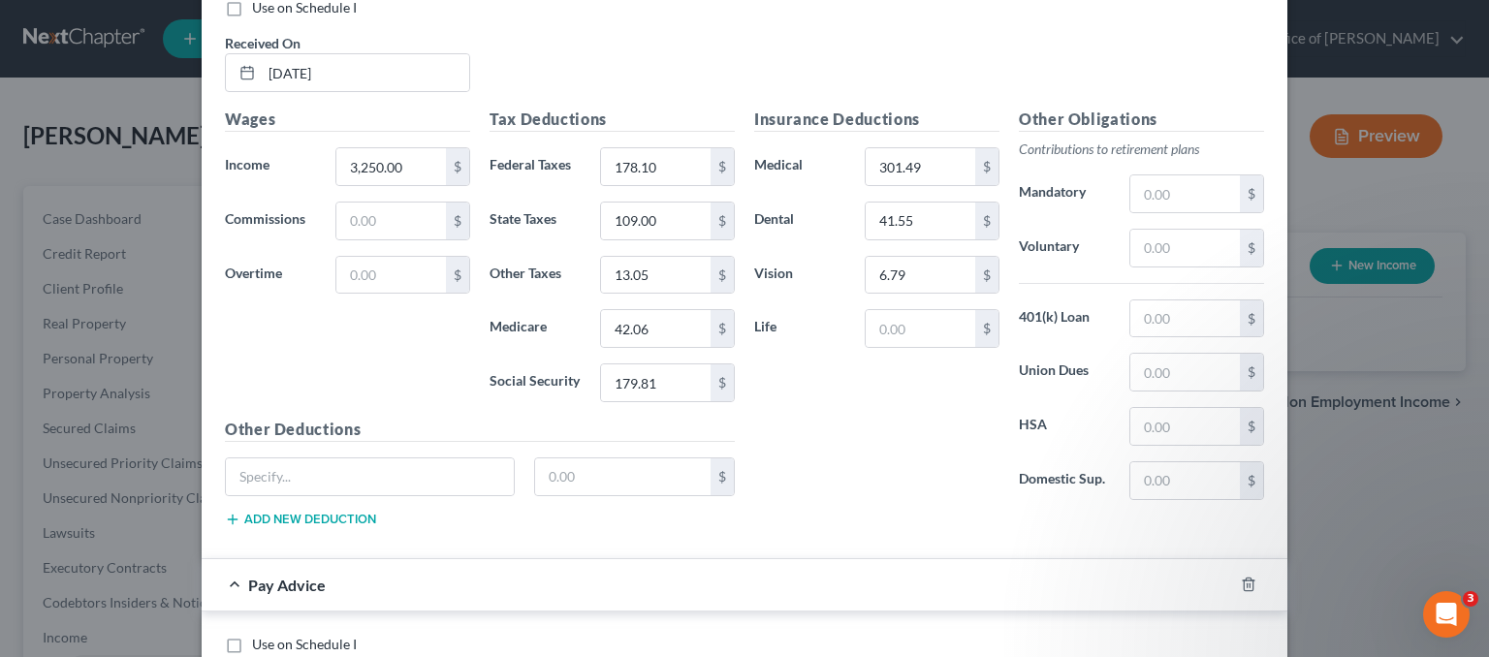
scroll to position [1564, 0]
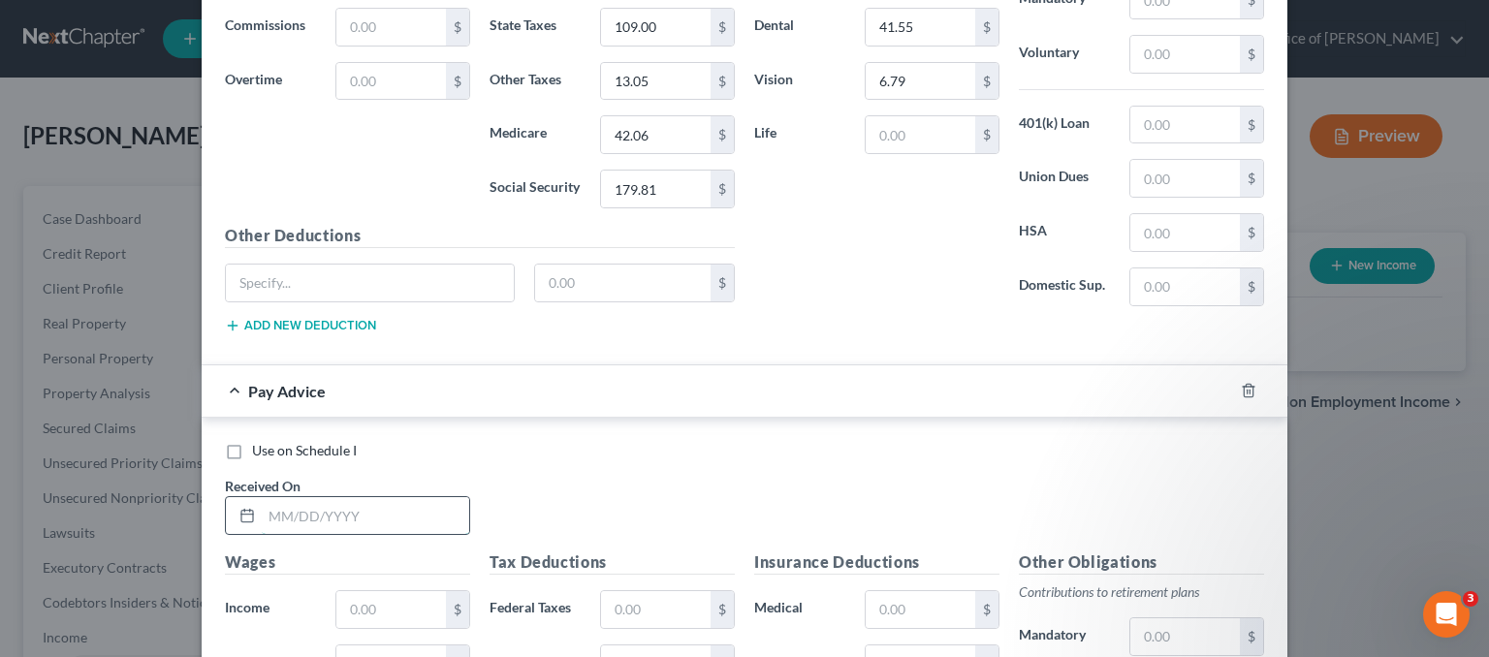
click at [307, 517] on input "text" at bounding box center [365, 515] width 207 height 37
type input "[DATE]"
type input "3,466.67"
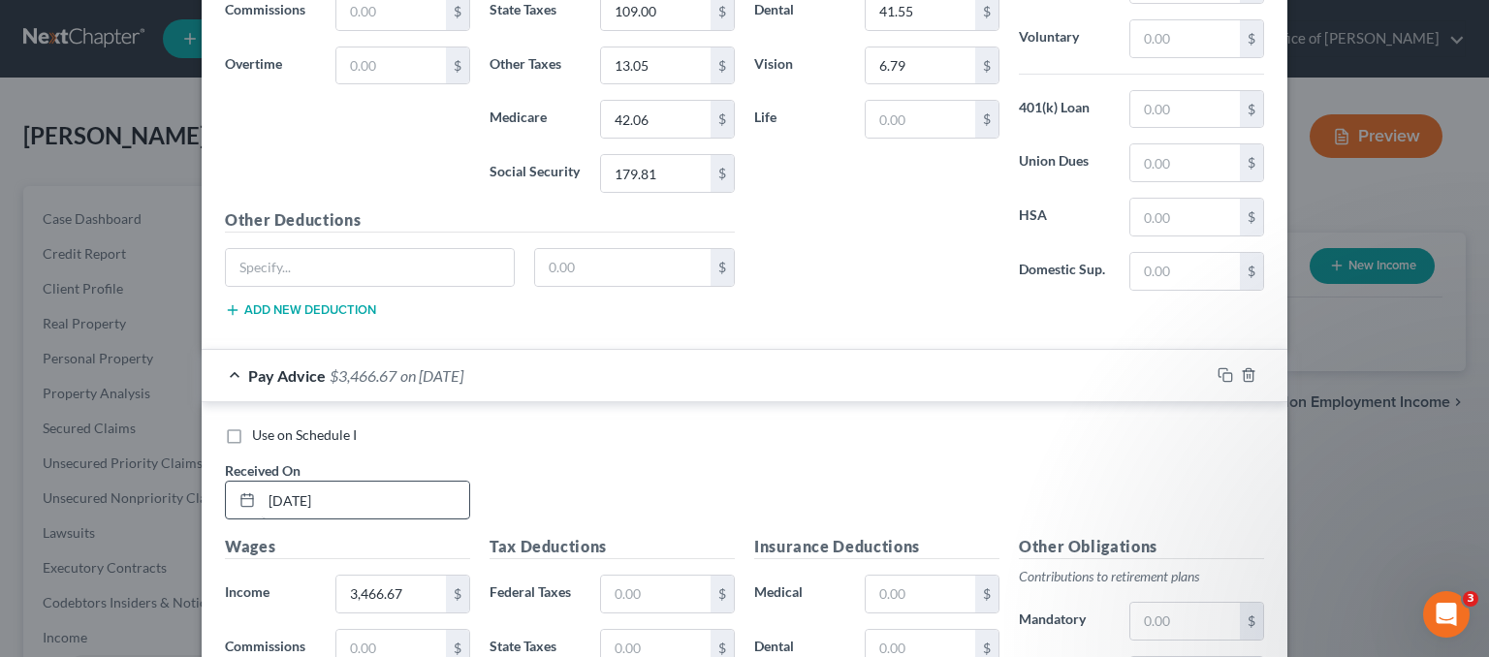
scroll to position [1943, 0]
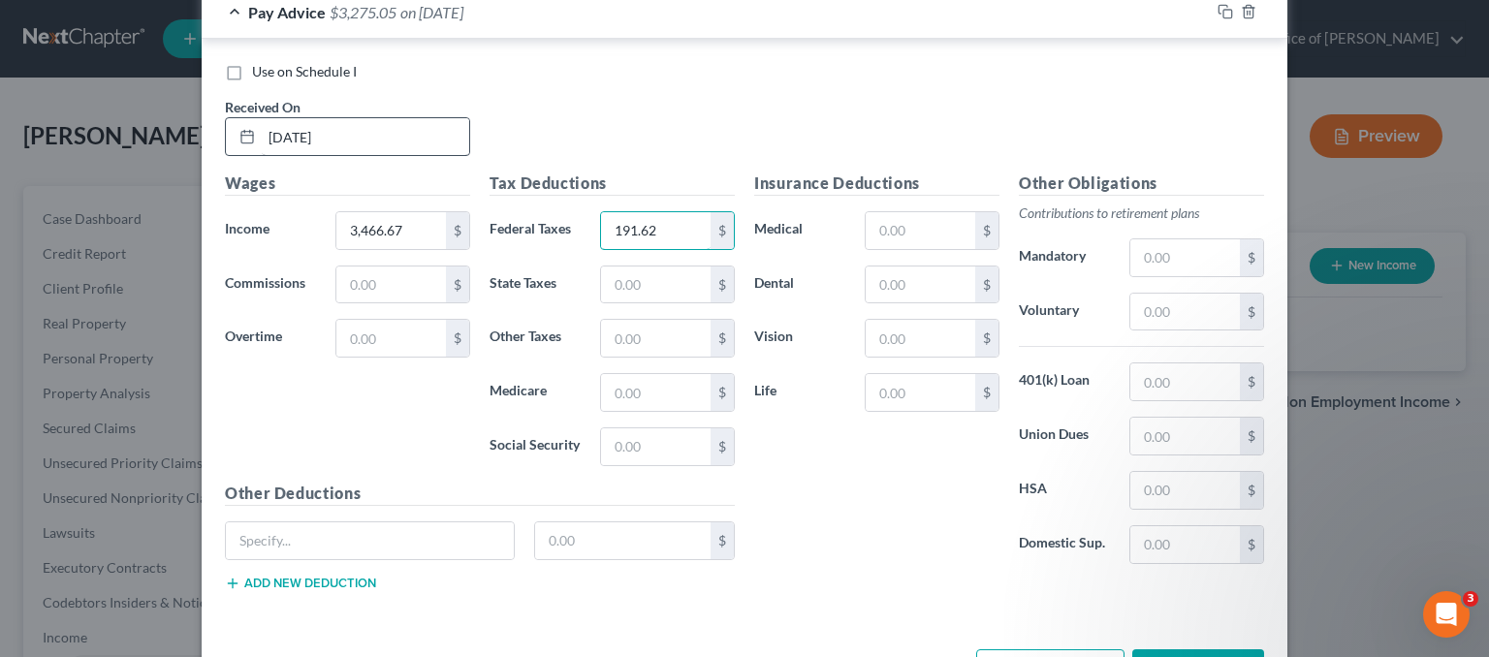
type input "191.62"
type input "114.00"
type input "13.56"
type input "45.20"
type input "193.25"
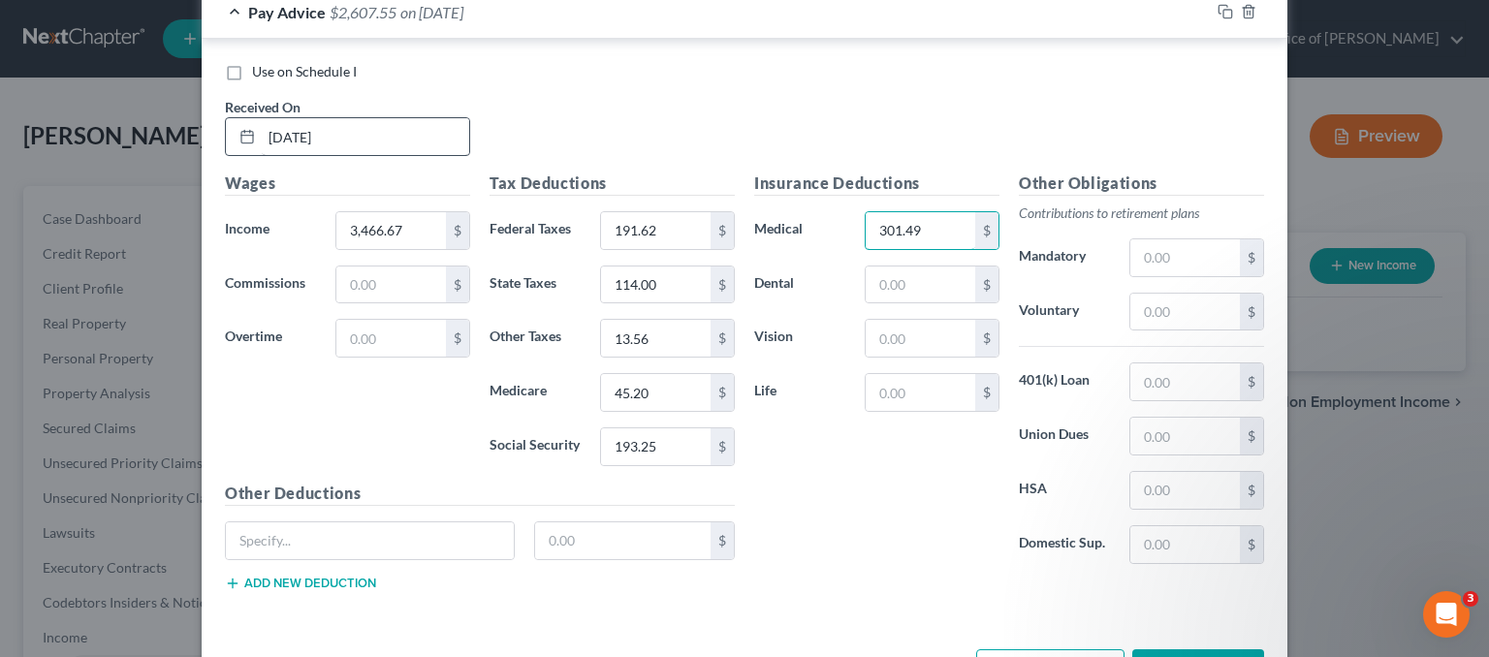
type input "301.49"
type input "41.55"
type input "6.79"
click at [1187, 296] on input "text" at bounding box center [1185, 312] width 110 height 37
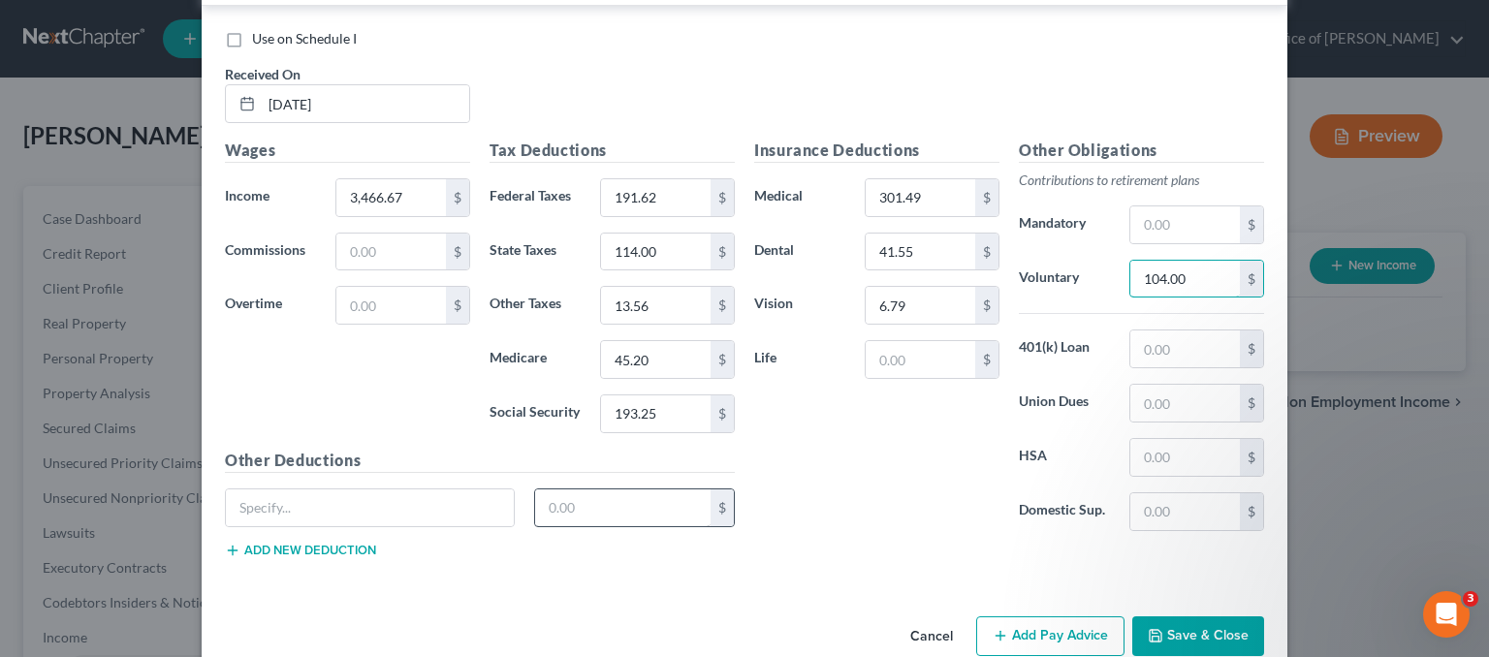
scroll to position [2003, 0]
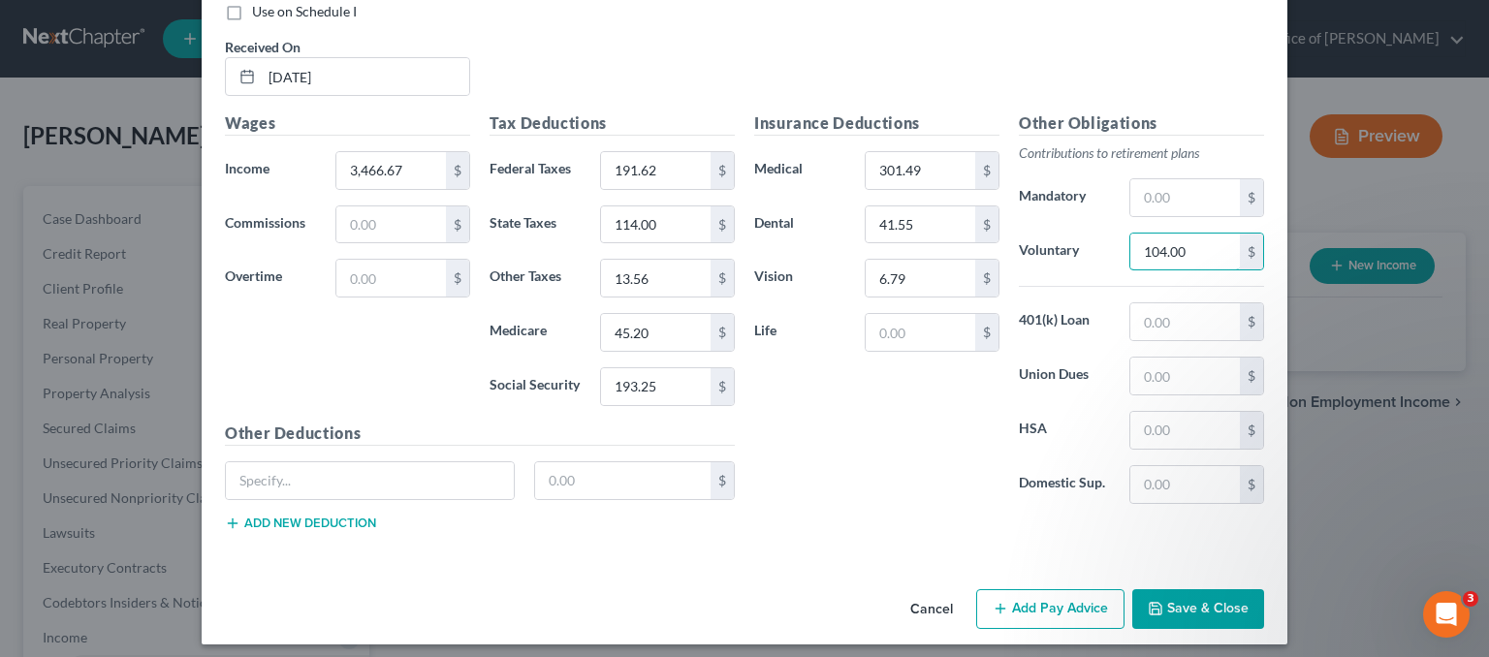
type input "104.00"
click at [1028, 605] on button "Add Pay Advice" at bounding box center [1050, 609] width 148 height 41
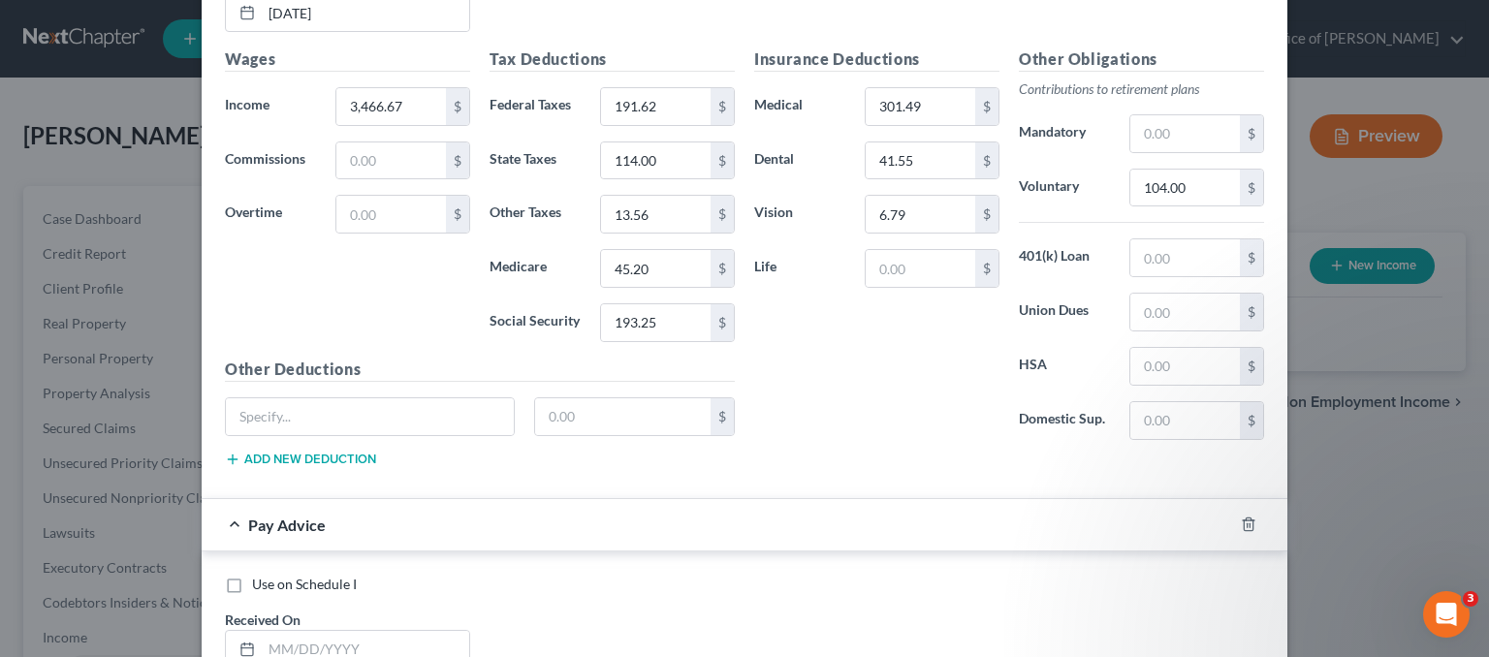
scroll to position [2100, 0]
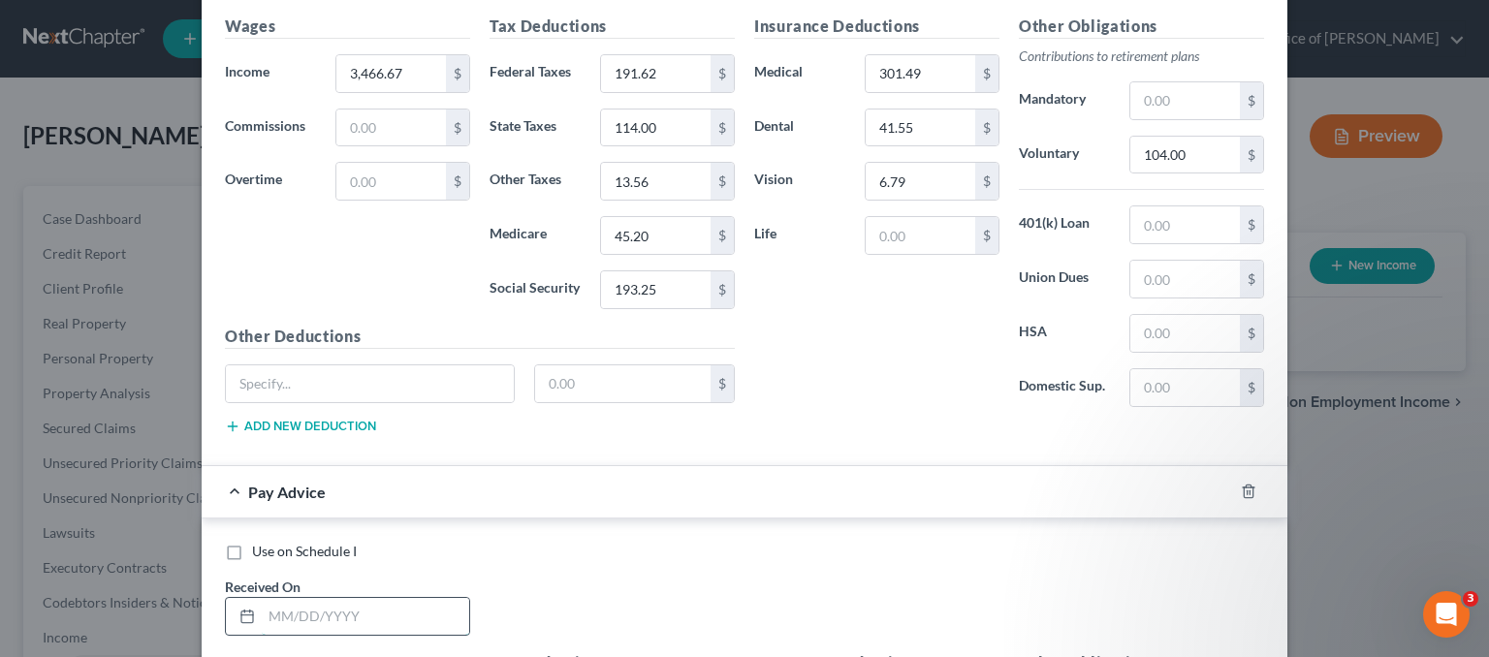
click at [342, 598] on input "text" at bounding box center [365, 616] width 207 height 37
type input "[DATE]"
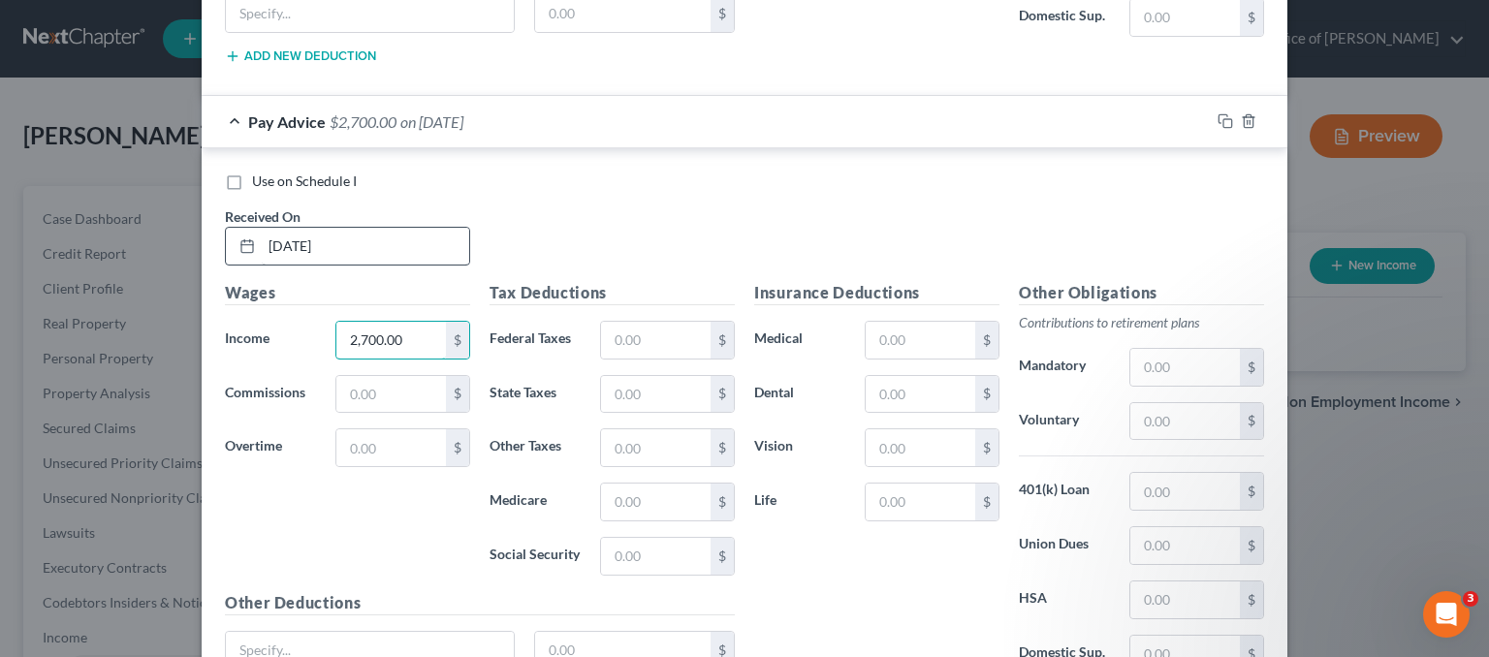
type input "2,700.00"
type input "205.48"
type input "97.00"
type input "10.89"
type input "35.09"
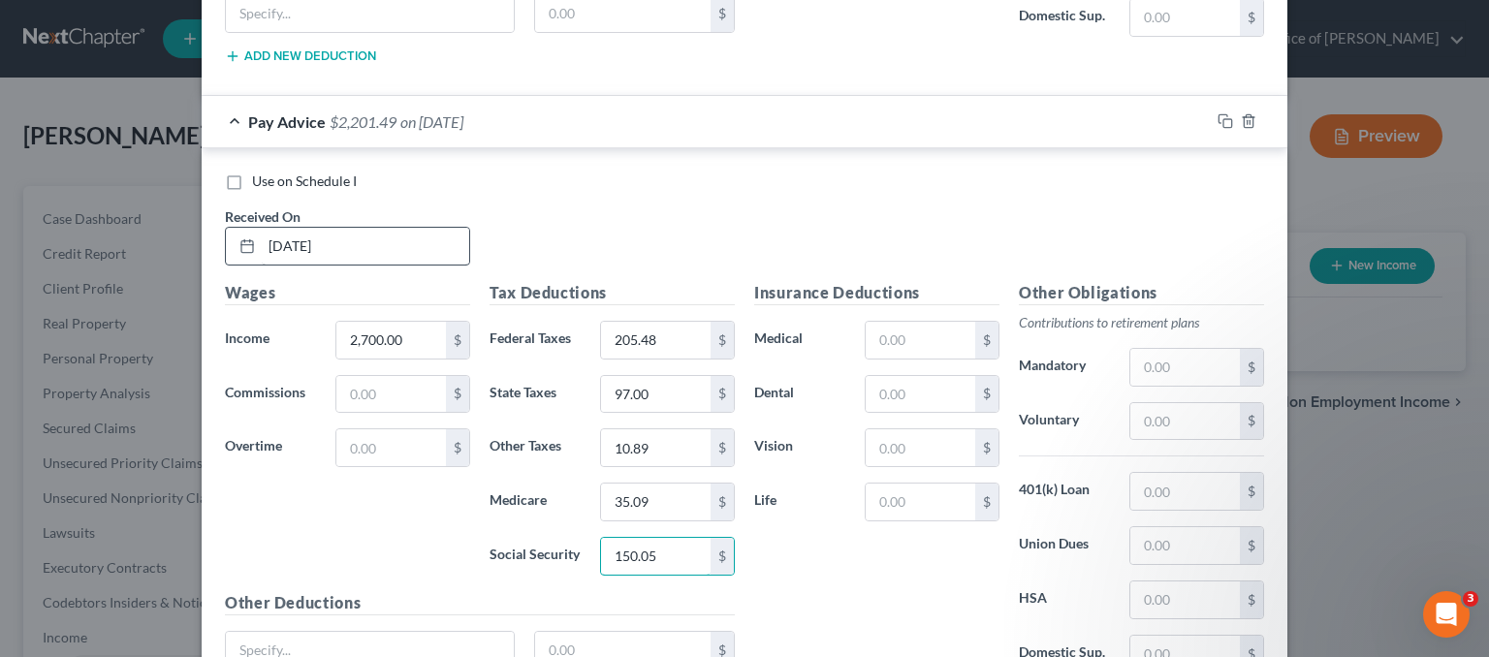
type input "150.05"
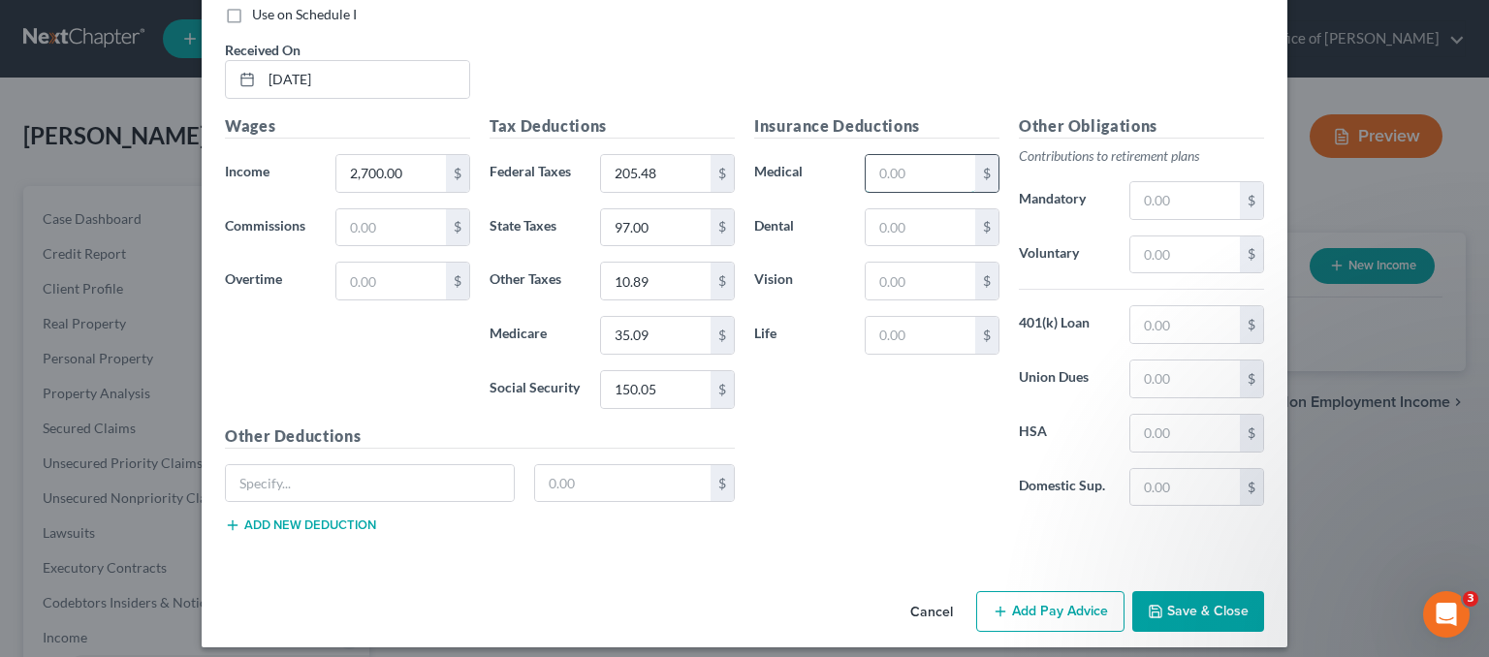
click at [895, 158] on input "text" at bounding box center [921, 173] width 110 height 37
type input "241.19"
type input "5"
type input "33.24"
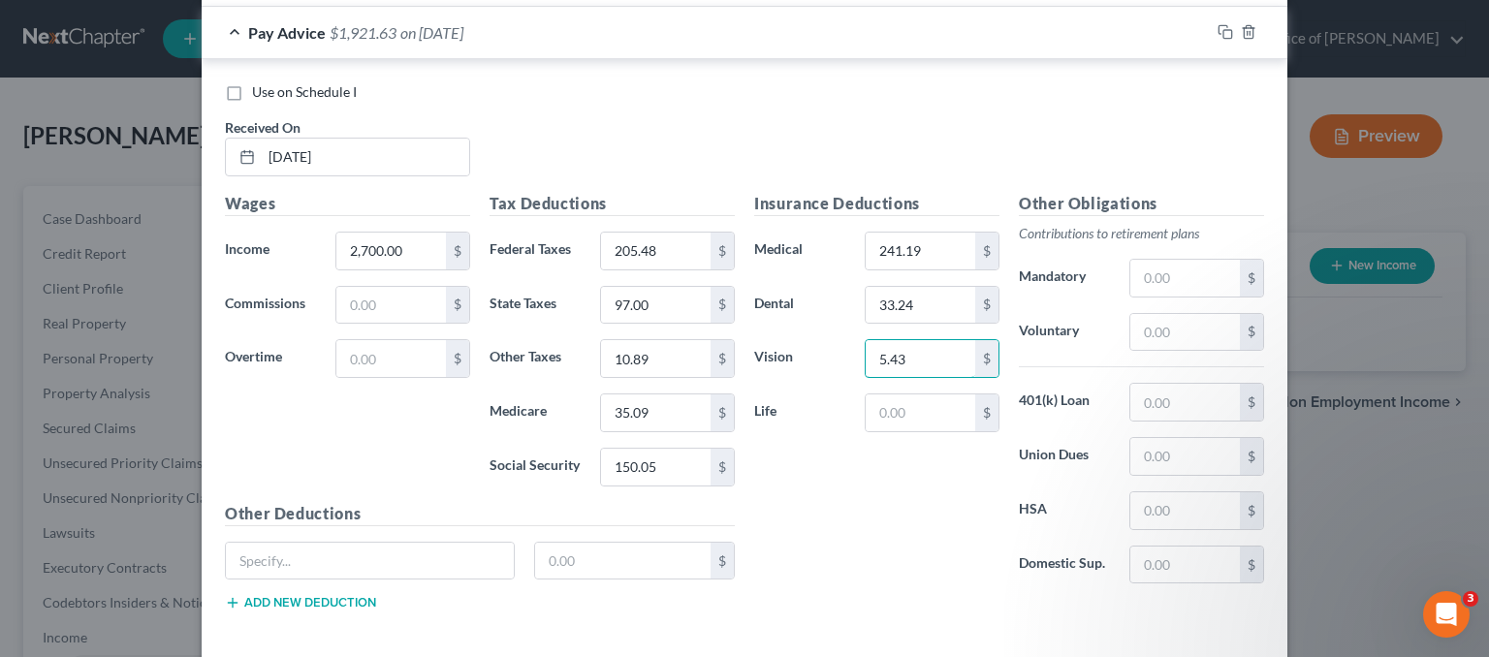
scroll to position [2443, 0]
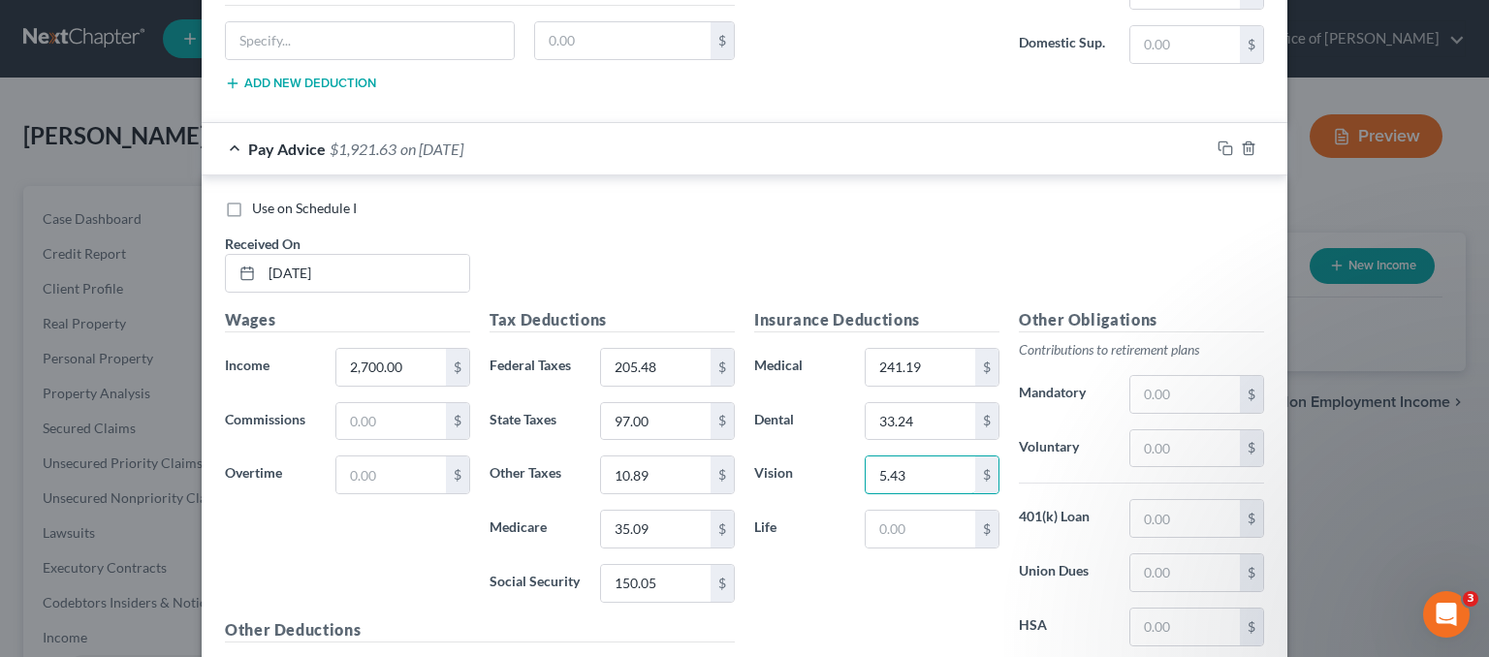
type input "5.43"
